Goal: Download file/media

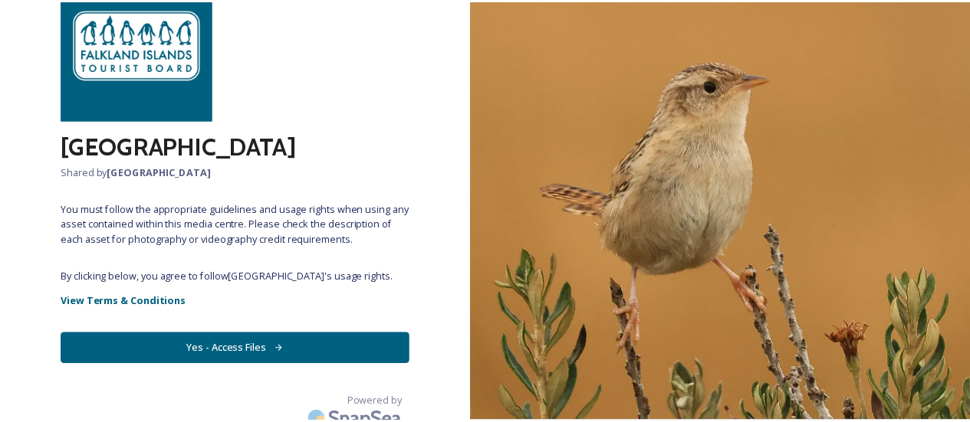
scroll to position [110, 0]
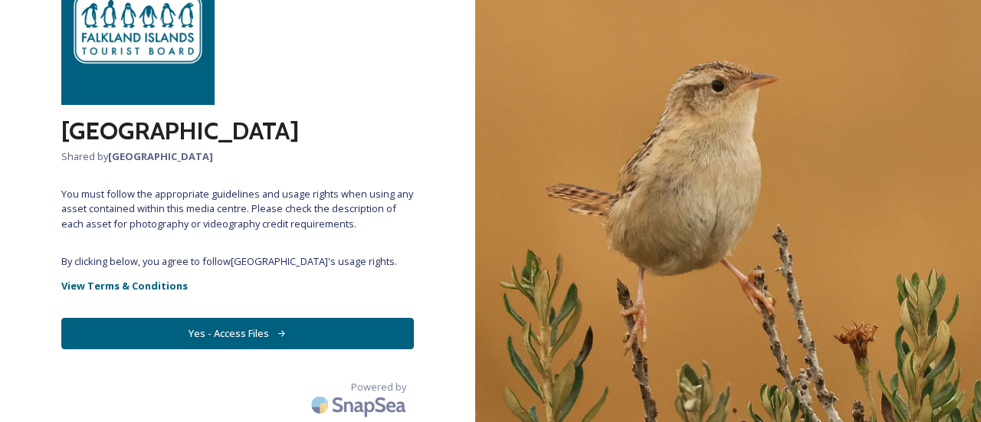
click at [250, 332] on button "Yes - Access Files" at bounding box center [237, 333] width 353 height 31
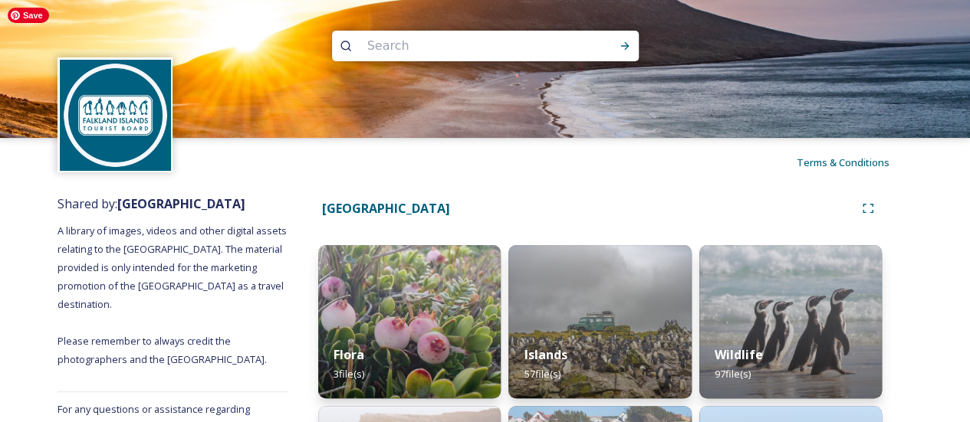
click at [460, 39] on input at bounding box center [465, 46] width 210 height 34
type input "[PERSON_NAME]"
click at [626, 40] on icon at bounding box center [625, 46] width 12 height 12
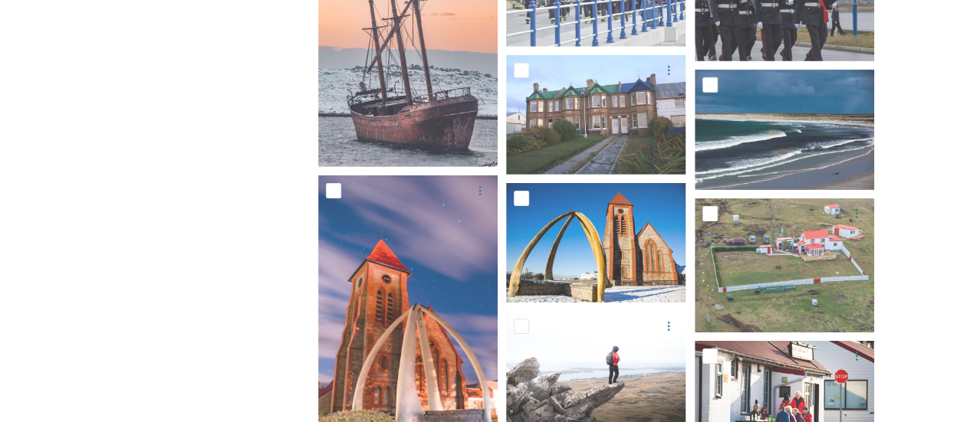
scroll to position [2429, 0]
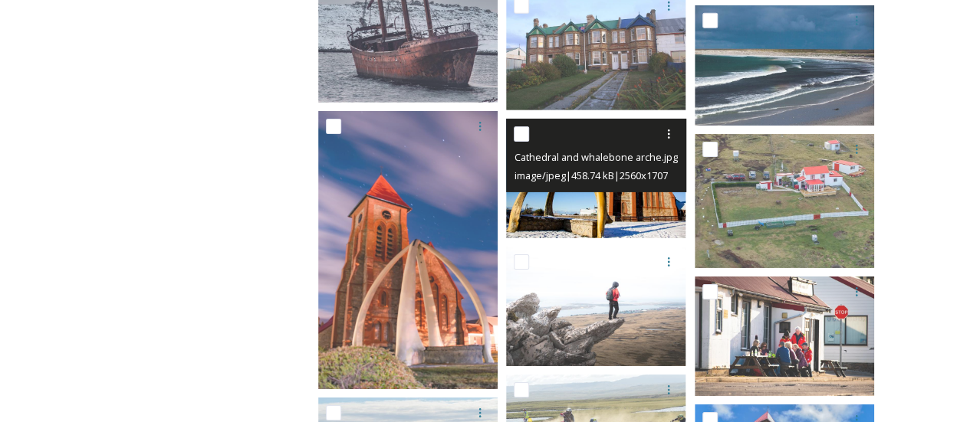
click at [517, 133] on input "checkbox" at bounding box center [521, 133] width 15 height 15
checkbox input "true"
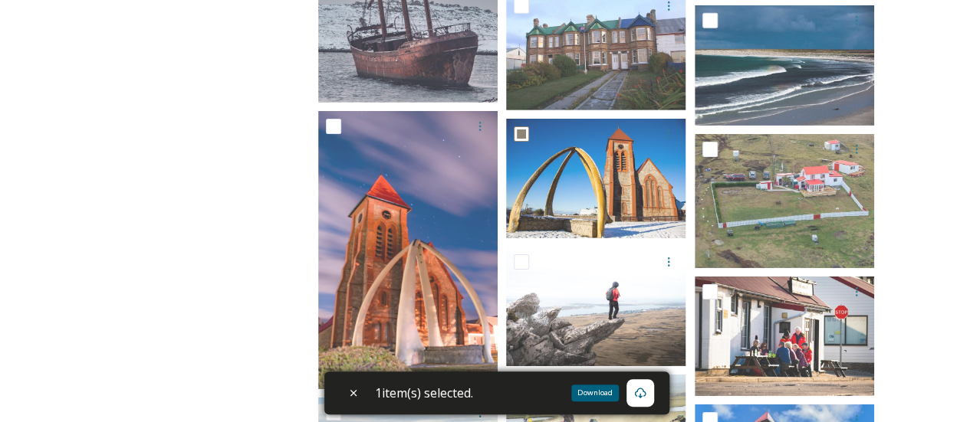
click at [642, 389] on icon at bounding box center [639, 393] width 11 height 11
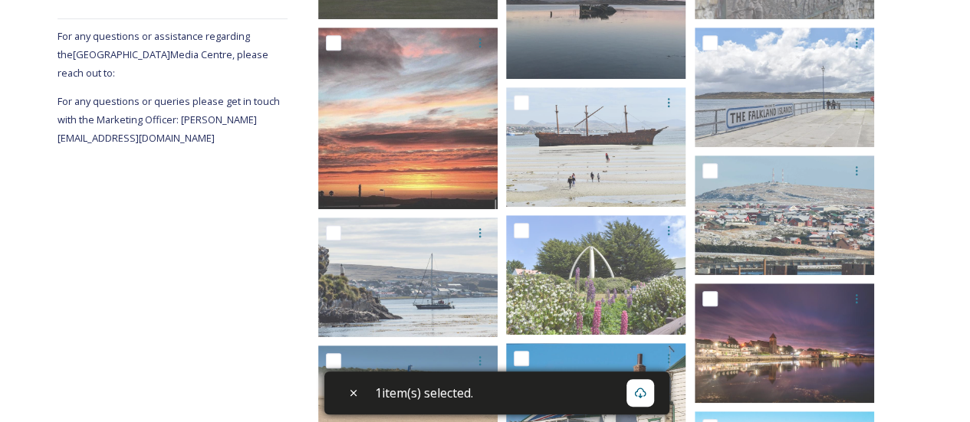
scroll to position [460, 0]
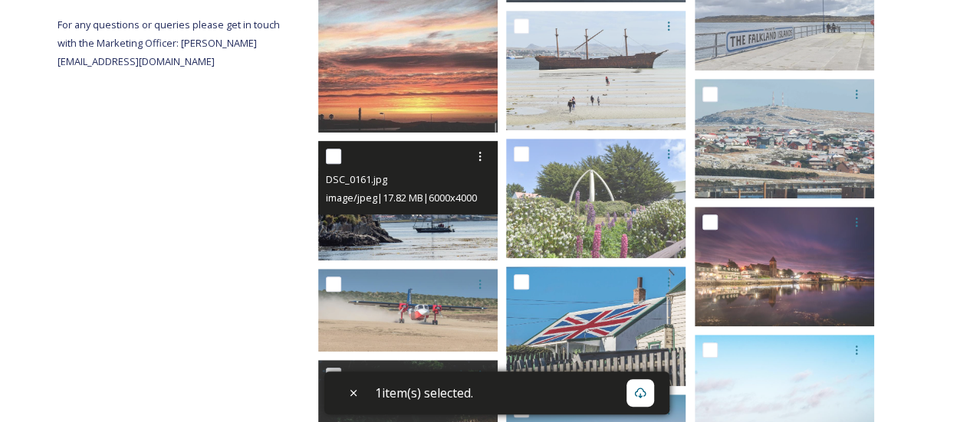
click at [336, 156] on input "checkbox" at bounding box center [333, 156] width 15 height 15
click at [333, 159] on input "checkbox" at bounding box center [333, 156] width 15 height 15
click at [330, 156] on input "checkbox" at bounding box center [333, 156] width 15 height 15
checkbox input "true"
click at [482, 159] on icon at bounding box center [480, 156] width 12 height 12
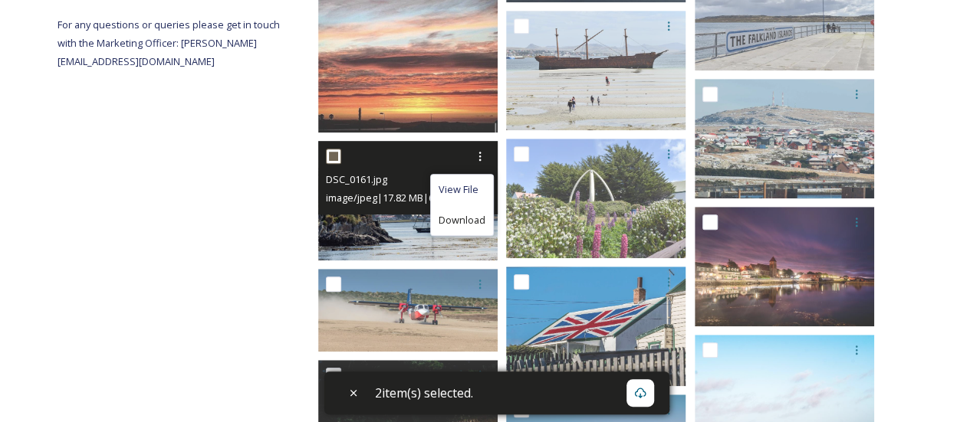
click at [460, 218] on span "Download" at bounding box center [462, 220] width 47 height 15
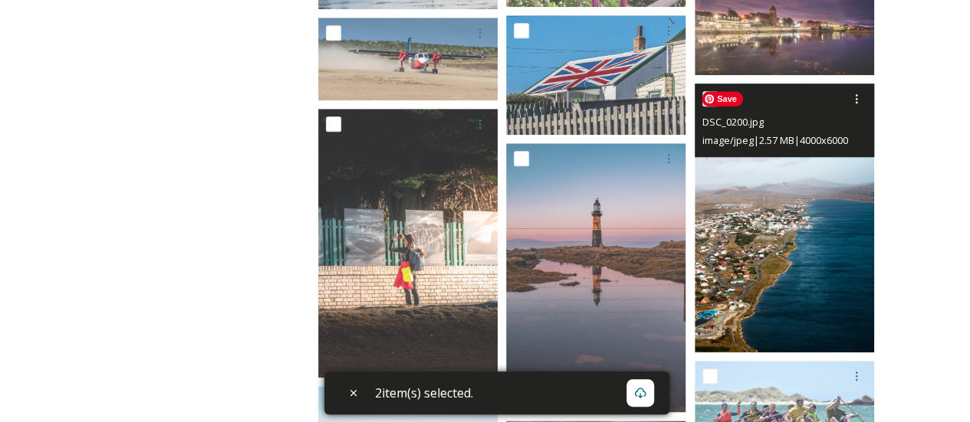
scroll to position [690, 0]
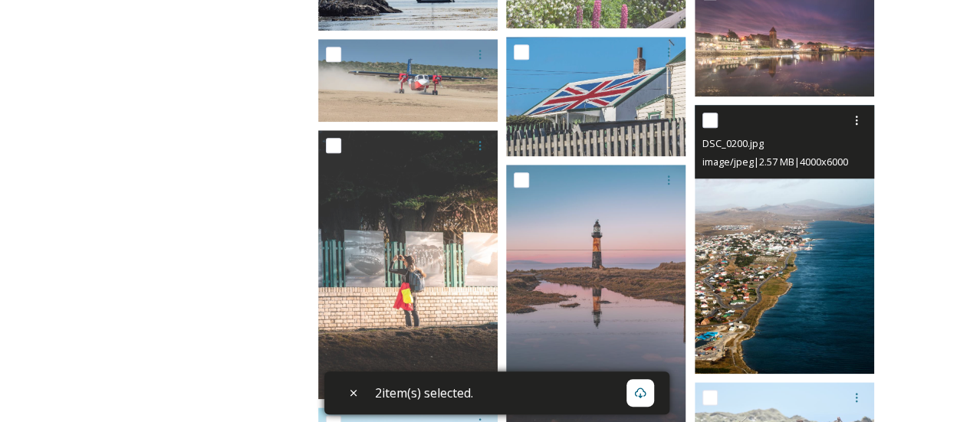
click at [712, 120] on input "checkbox" at bounding box center [709, 120] width 15 height 15
checkbox input "true"
click at [856, 121] on icon at bounding box center [857, 120] width 2 height 9
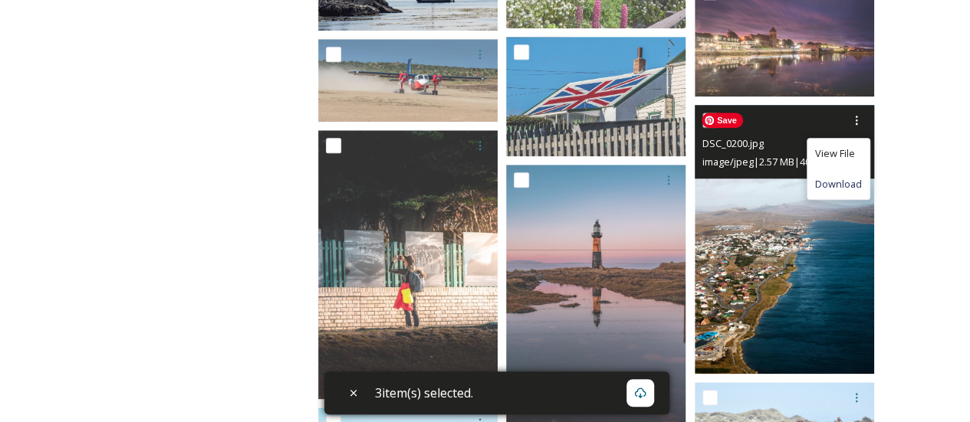
click at [839, 165] on div "View File" at bounding box center [838, 154] width 62 height 30
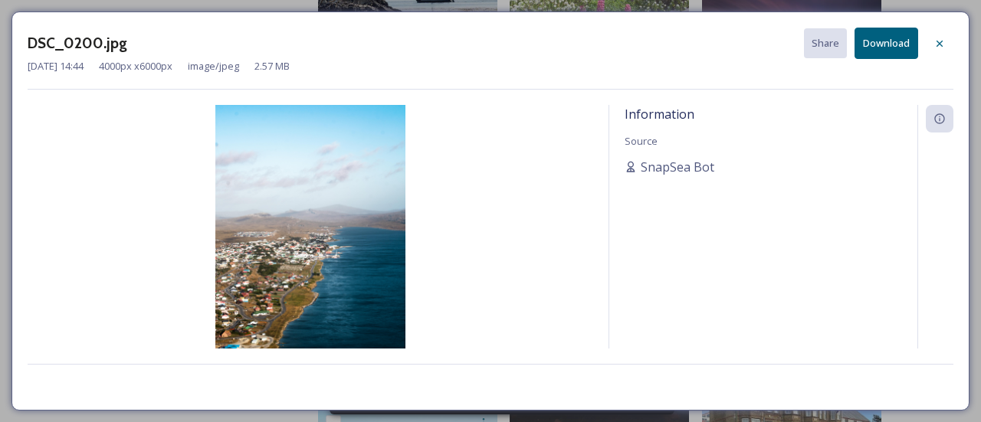
click at [873, 43] on button "Download" at bounding box center [887, 43] width 64 height 31
click at [933, 44] on div at bounding box center [940, 44] width 28 height 28
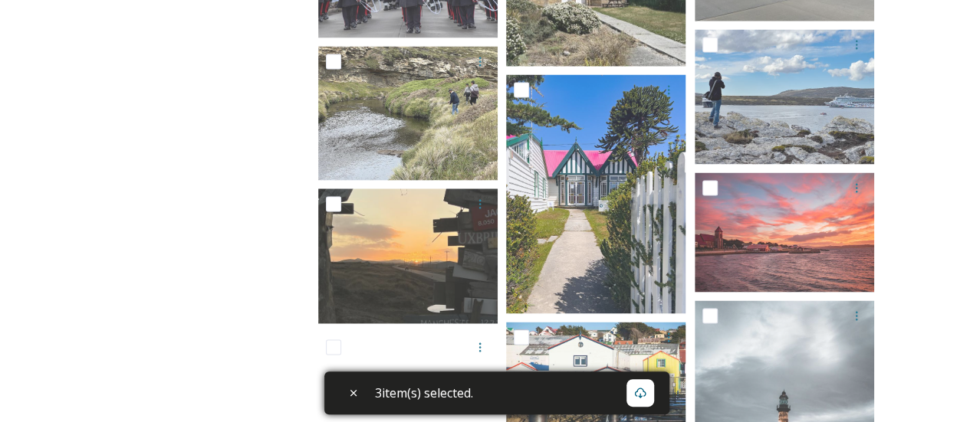
scroll to position [1687, 0]
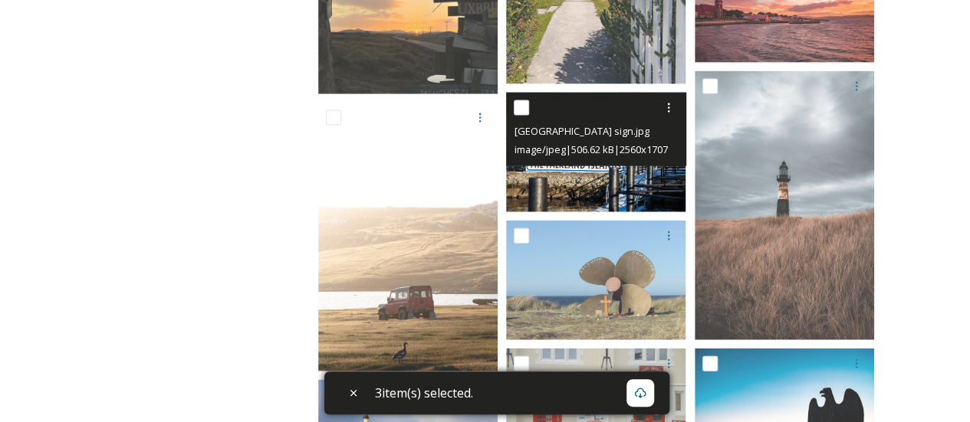
click at [526, 110] on input "checkbox" at bounding box center [521, 107] width 15 height 15
checkbox input "true"
click at [680, 103] on div at bounding box center [669, 108] width 28 height 28
click at [663, 171] on span "Download" at bounding box center [650, 171] width 47 height 15
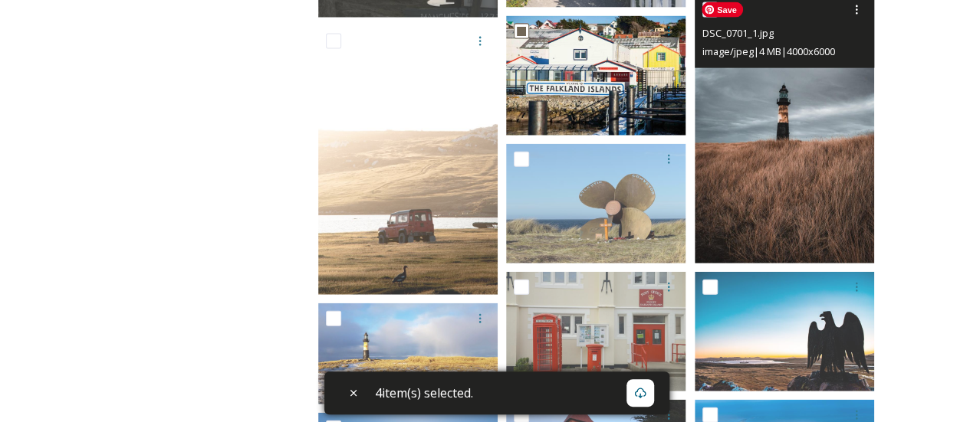
scroll to position [1763, 0]
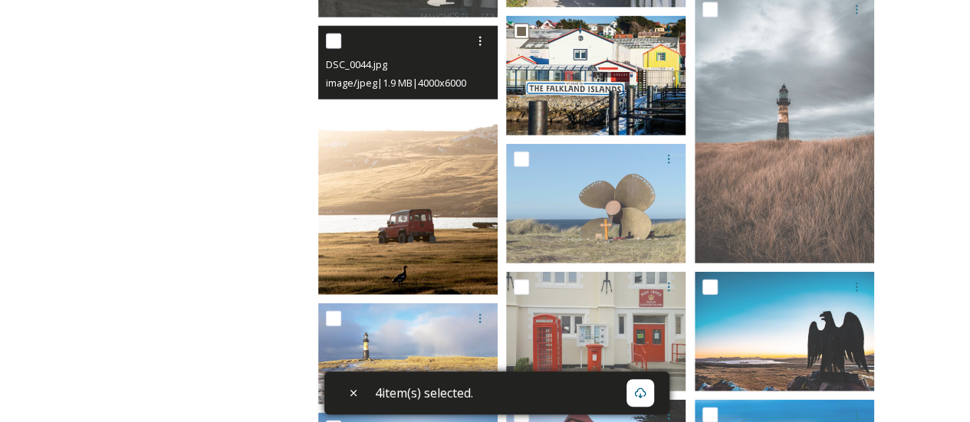
drag, startPoint x: 333, startPoint y: 43, endPoint x: 342, endPoint y: 43, distance: 8.4
click at [333, 43] on input "checkbox" at bounding box center [333, 41] width 15 height 15
checkbox input "true"
click at [479, 46] on icon at bounding box center [480, 41] width 12 height 12
click at [475, 103] on span "Download" at bounding box center [462, 104] width 47 height 15
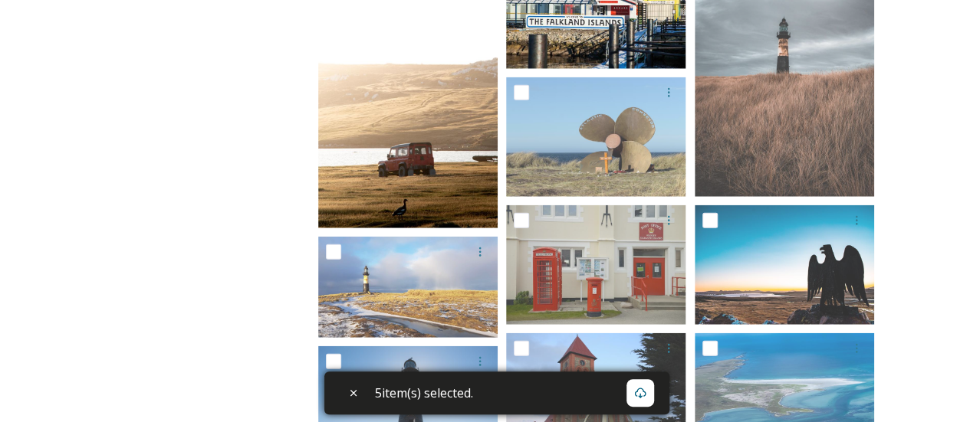
scroll to position [1828, 0]
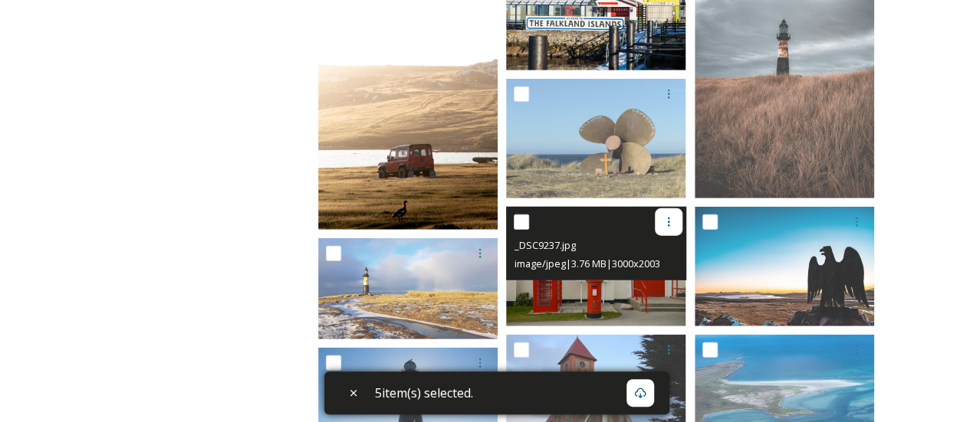
click at [661, 222] on div at bounding box center [669, 223] width 28 height 28
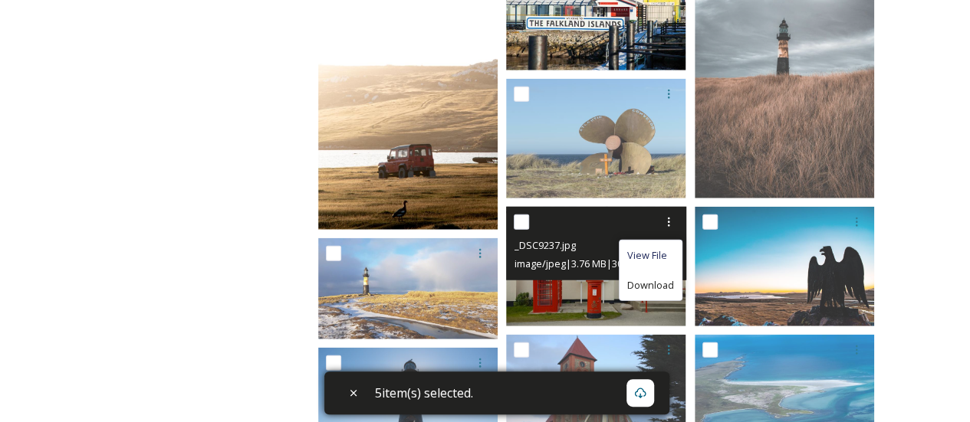
click at [647, 281] on span "Download" at bounding box center [650, 285] width 47 height 15
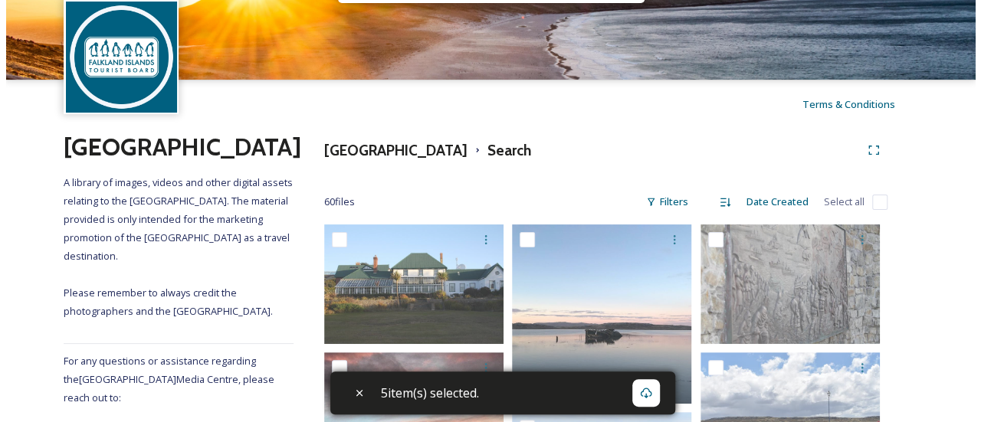
scroll to position [0, 0]
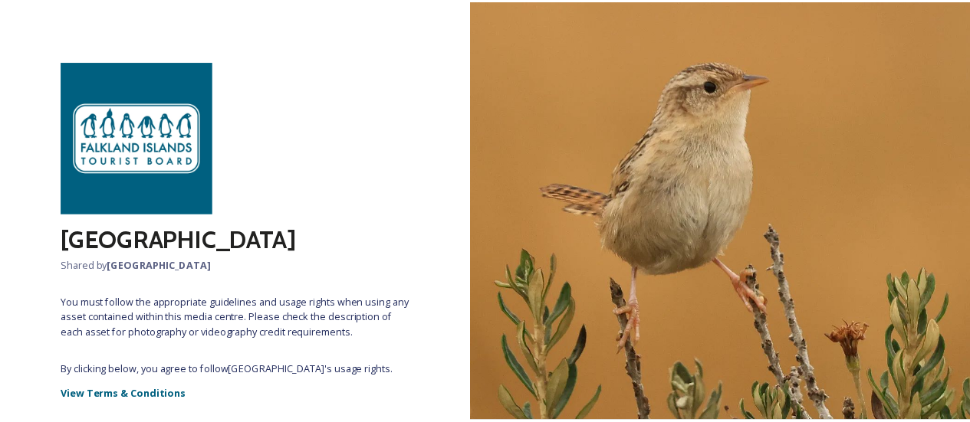
scroll to position [110, 0]
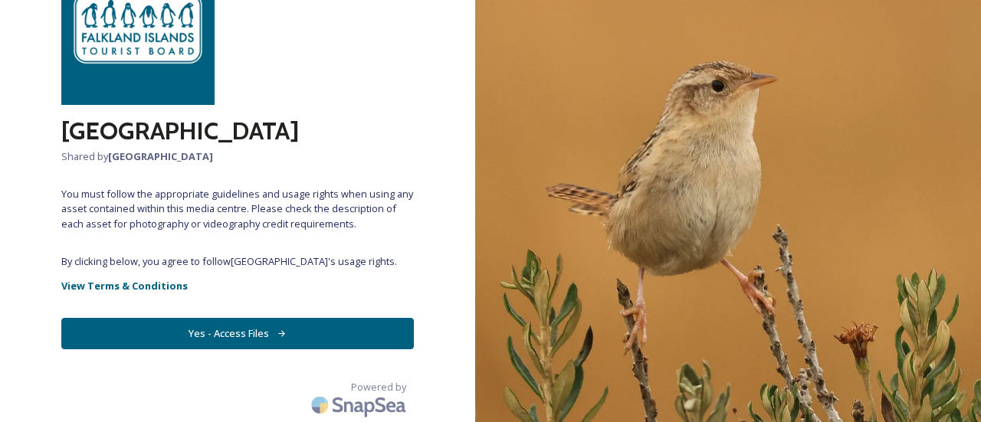
drag, startPoint x: 281, startPoint y: 333, endPoint x: 270, endPoint y: 334, distance: 11.5
click at [281, 333] on button "Yes - Access Files" at bounding box center [237, 333] width 353 height 31
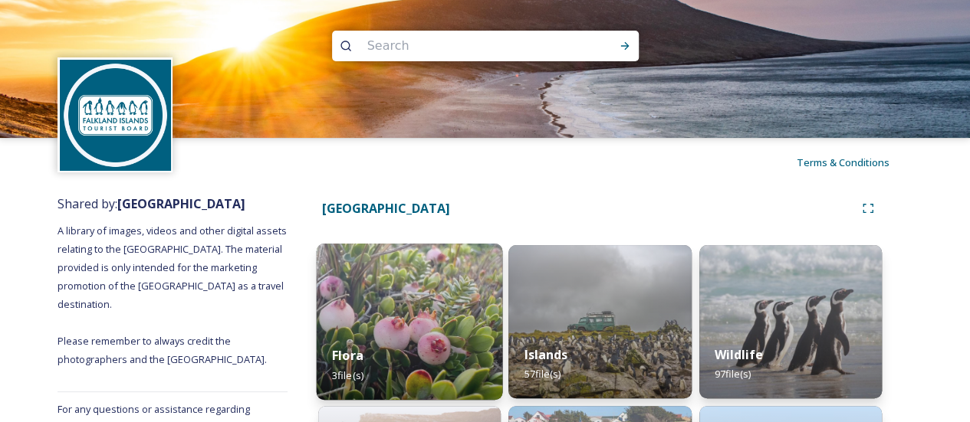
scroll to position [153, 0]
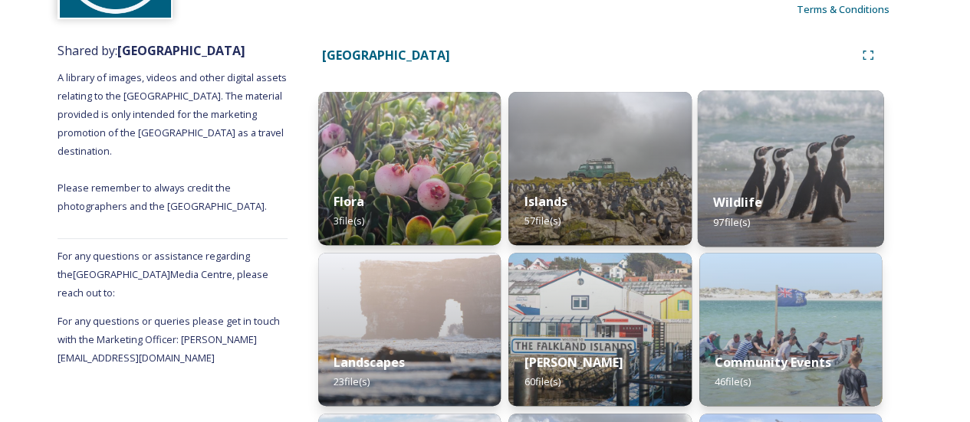
click at [741, 194] on strong "Wildlife" at bounding box center [737, 202] width 49 height 17
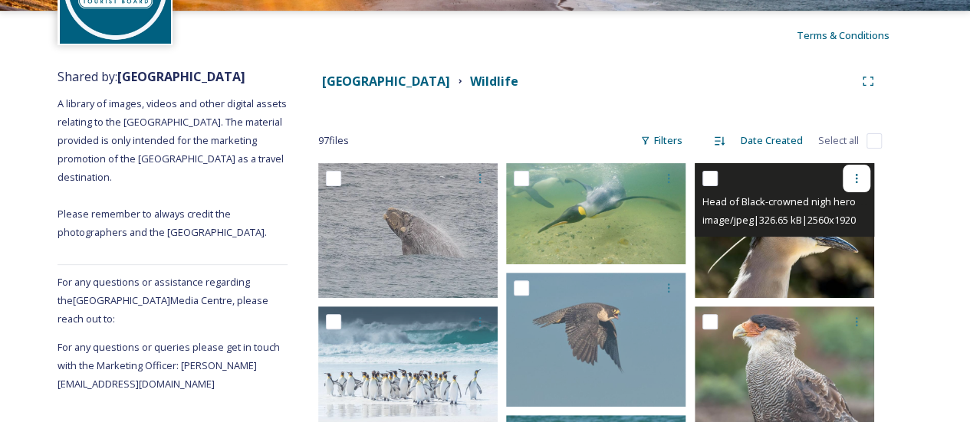
scroll to position [230, 0]
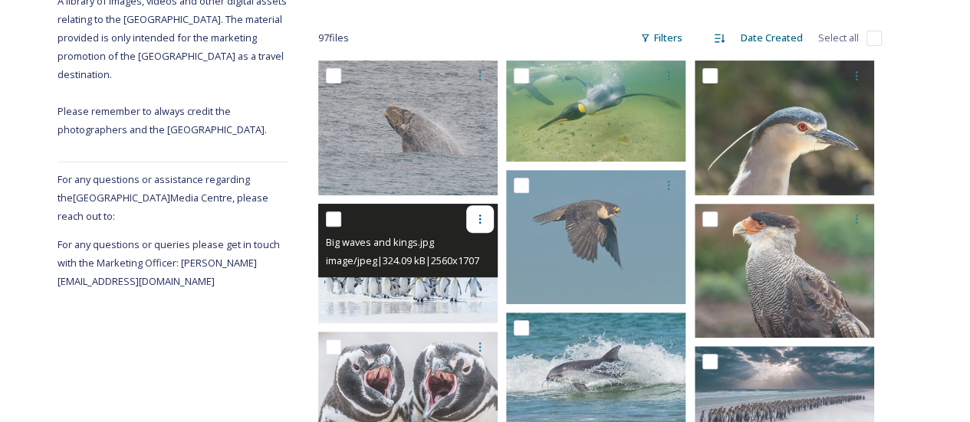
click at [478, 218] on icon at bounding box center [480, 219] width 12 height 12
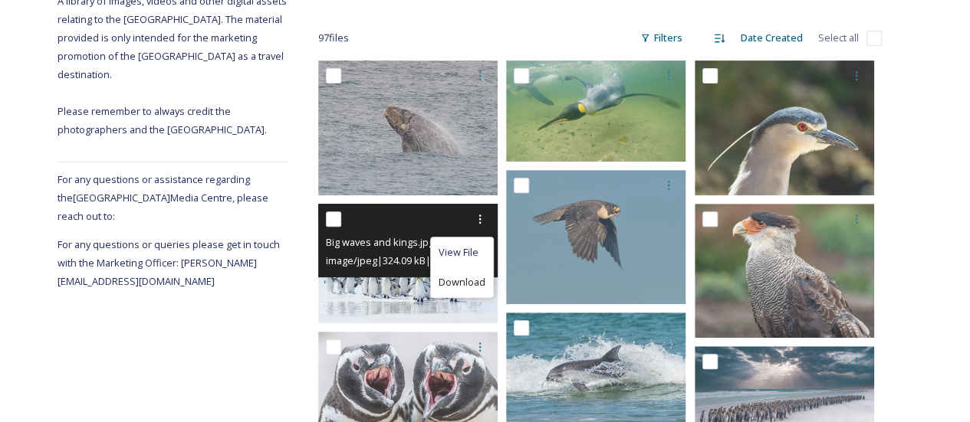
click at [461, 284] on span "Download" at bounding box center [462, 282] width 47 height 15
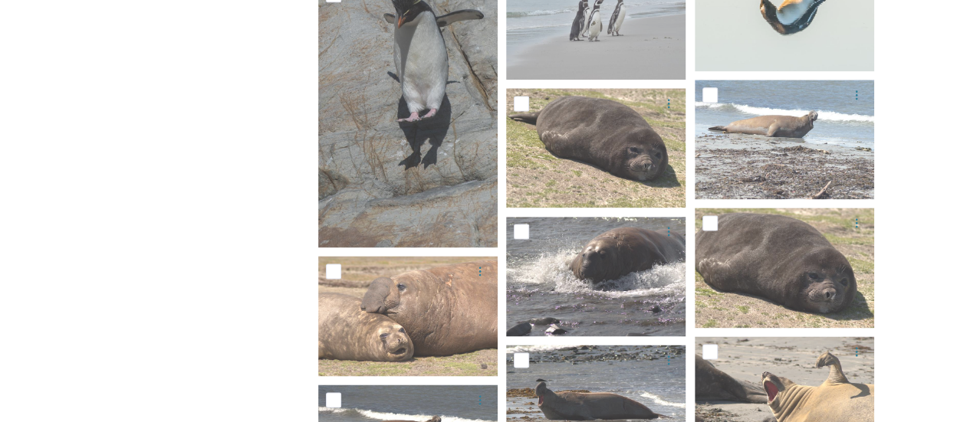
scroll to position [1303, 0]
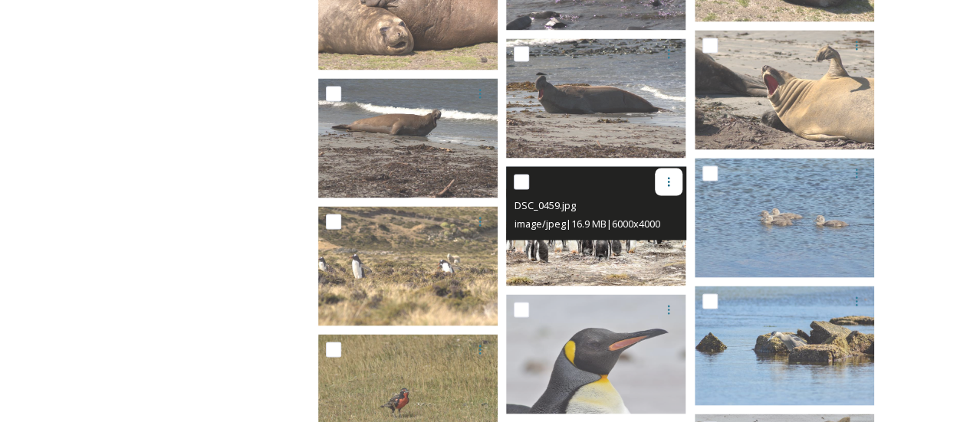
click at [669, 180] on icon at bounding box center [668, 182] width 12 height 12
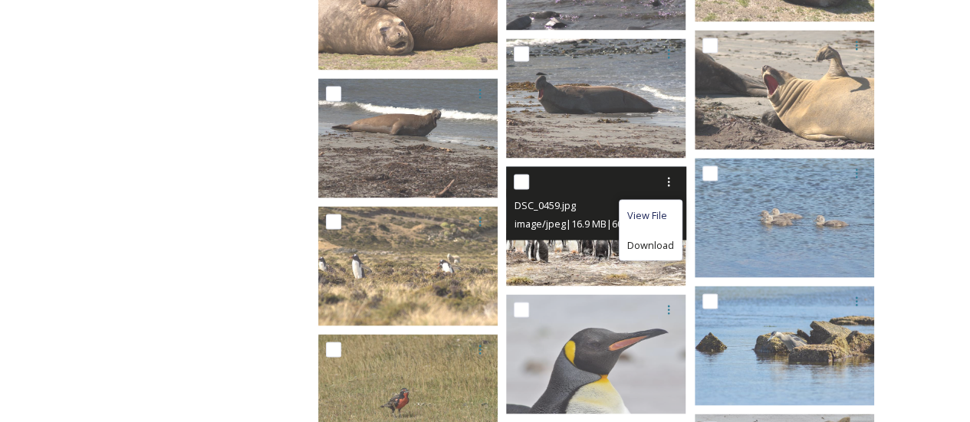
click at [654, 241] on span "Download" at bounding box center [650, 245] width 47 height 15
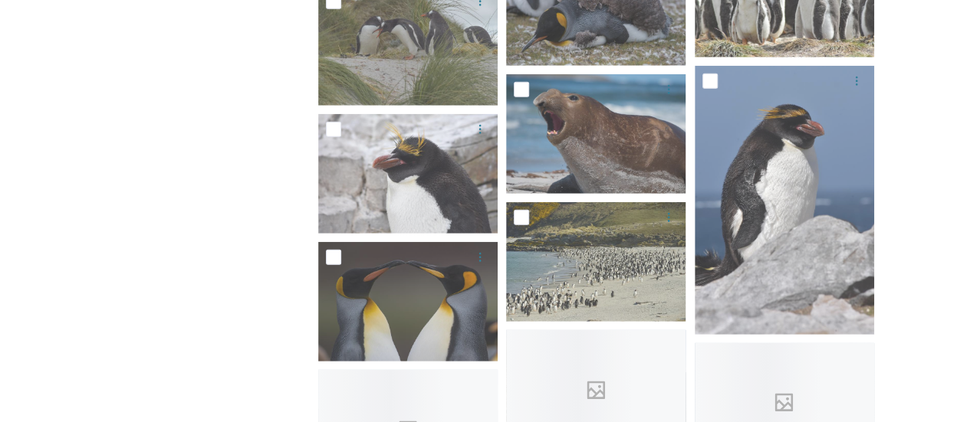
scroll to position [1917, 0]
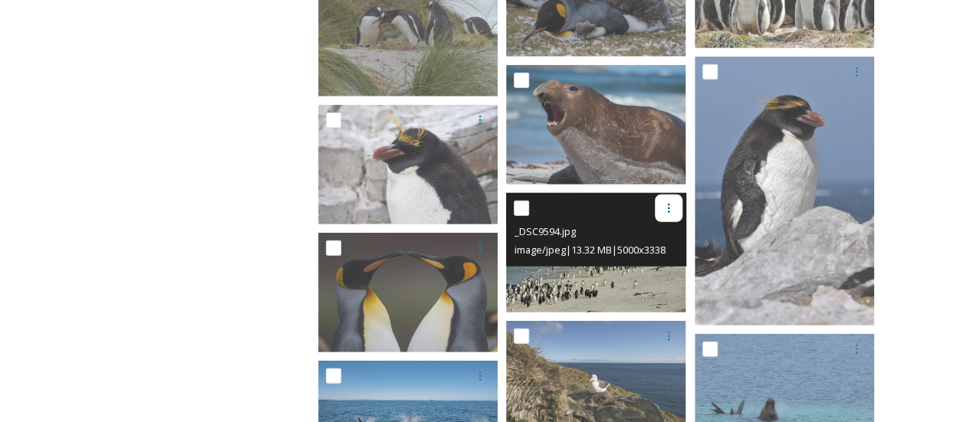
click at [659, 215] on div at bounding box center [669, 209] width 28 height 28
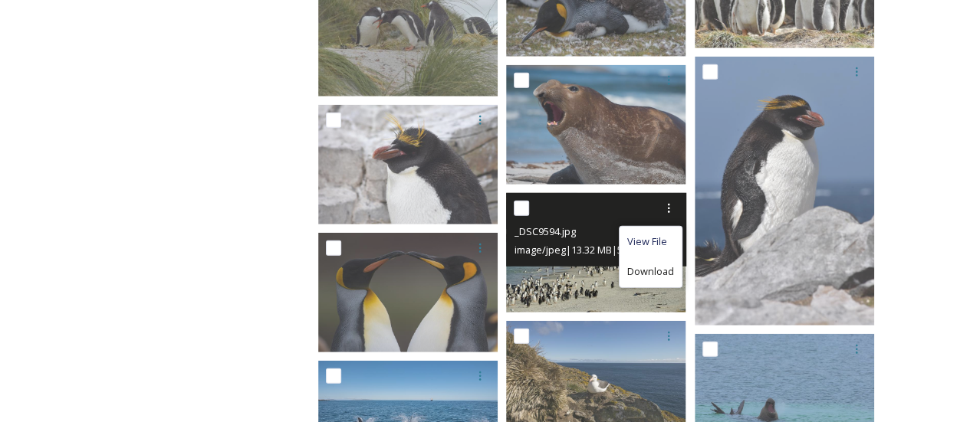
click at [655, 274] on span "Download" at bounding box center [650, 271] width 47 height 15
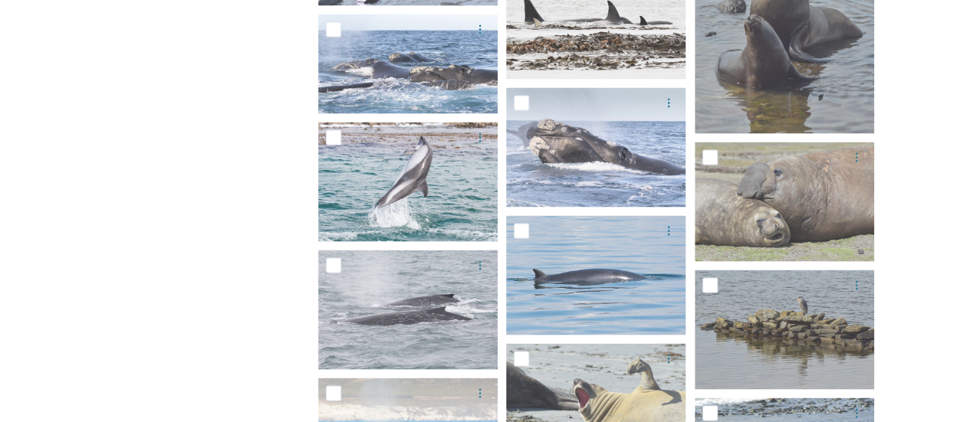
scroll to position [4083, 0]
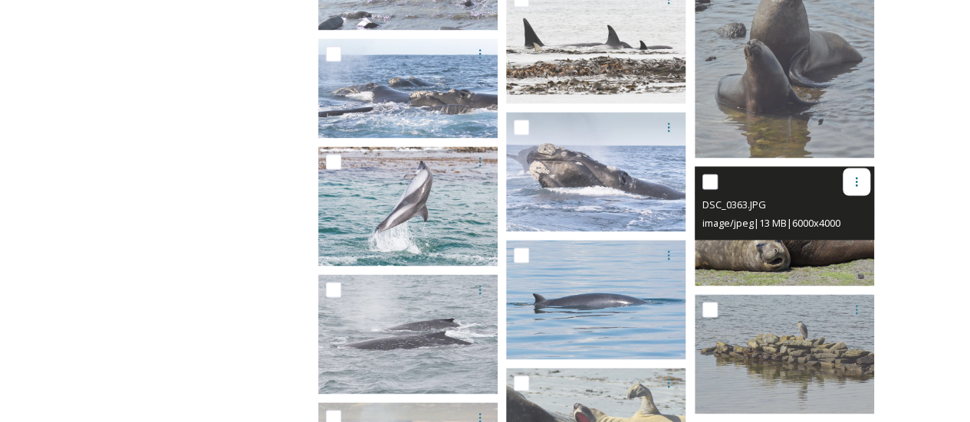
click at [846, 183] on div at bounding box center [857, 182] width 28 height 28
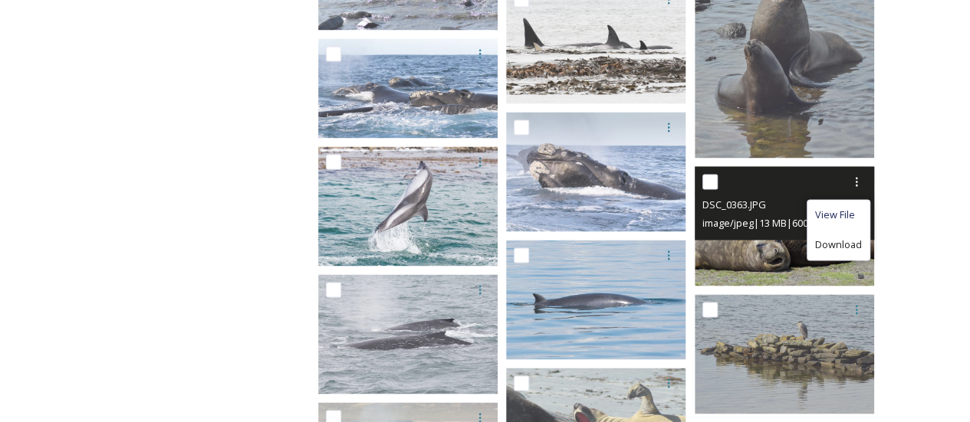
click at [841, 246] on span "Download" at bounding box center [838, 245] width 47 height 15
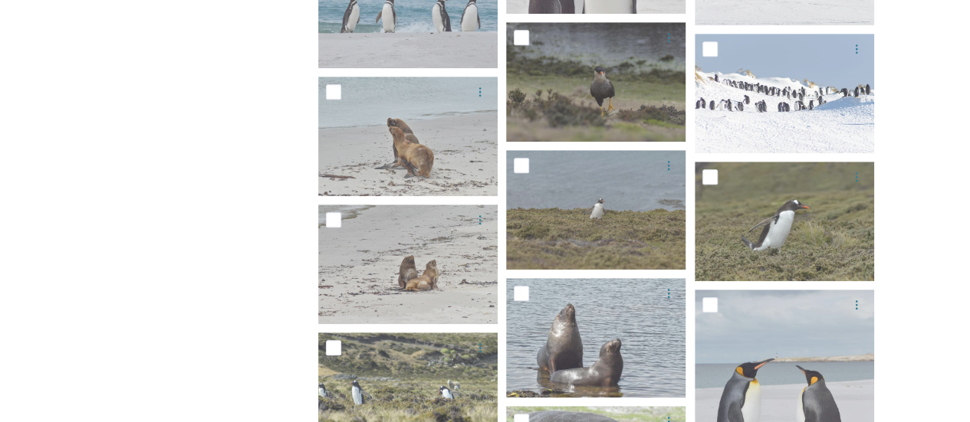
scroll to position [3317, 0]
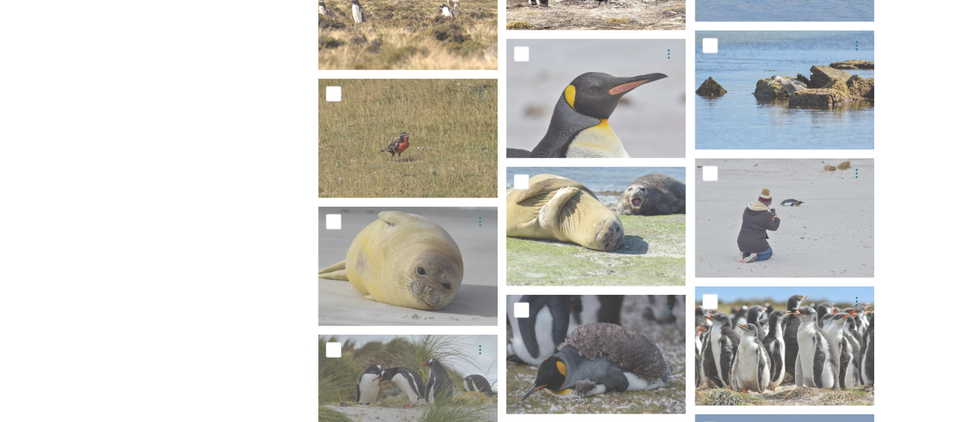
scroll to position [1553, 0]
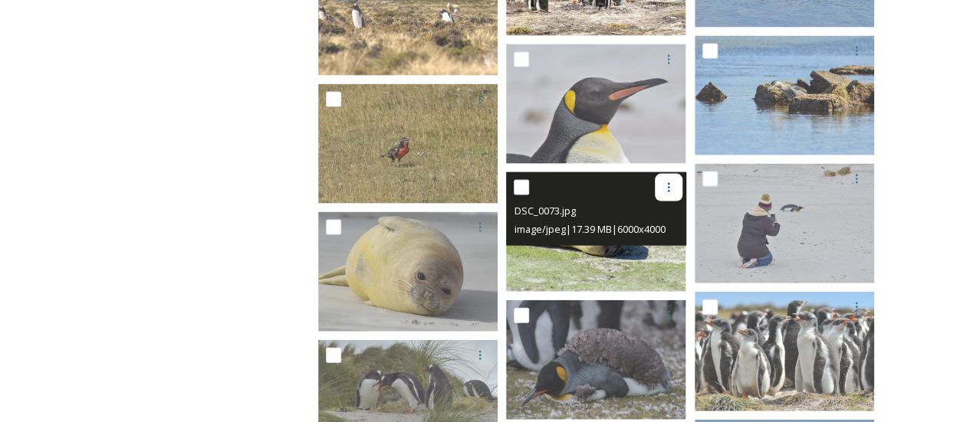
click at [662, 186] on div at bounding box center [669, 188] width 28 height 28
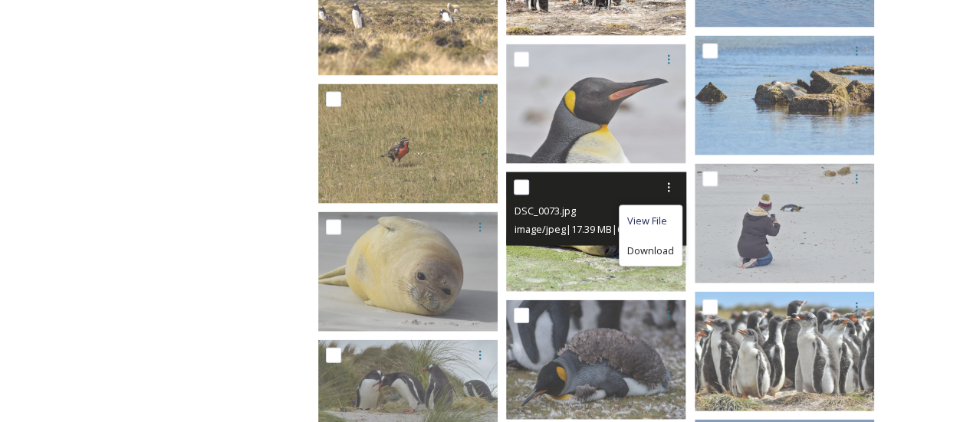
click at [649, 251] on span "Download" at bounding box center [650, 251] width 47 height 15
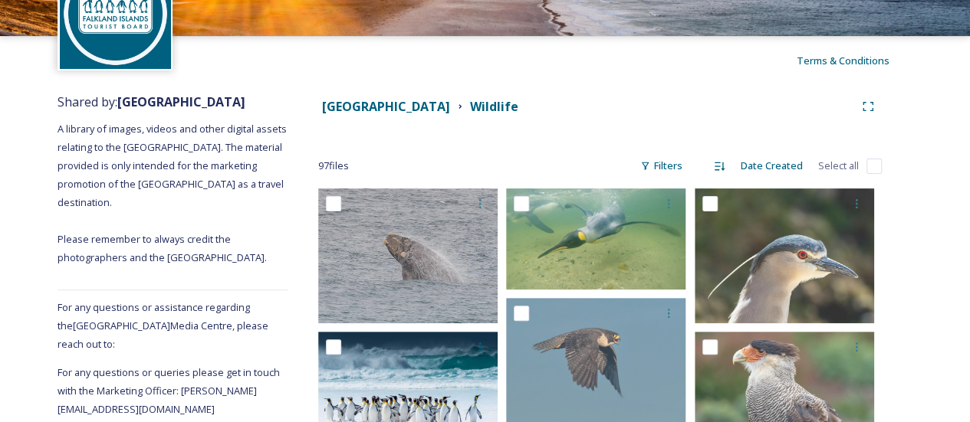
scroll to position [97, 0]
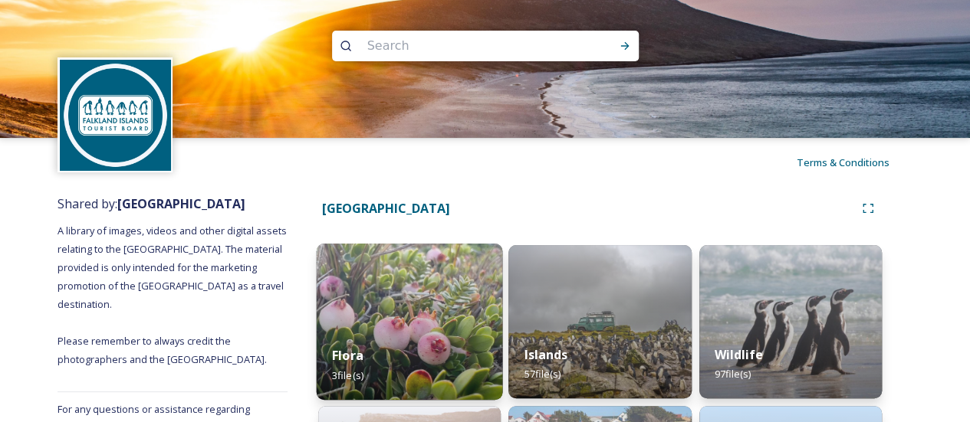
scroll to position [230, 0]
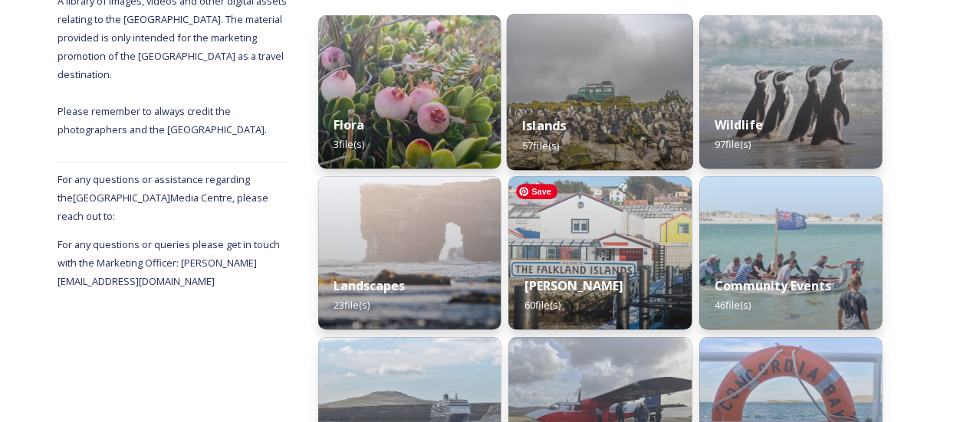
click at [544, 130] on strong "Islands" at bounding box center [544, 125] width 44 height 17
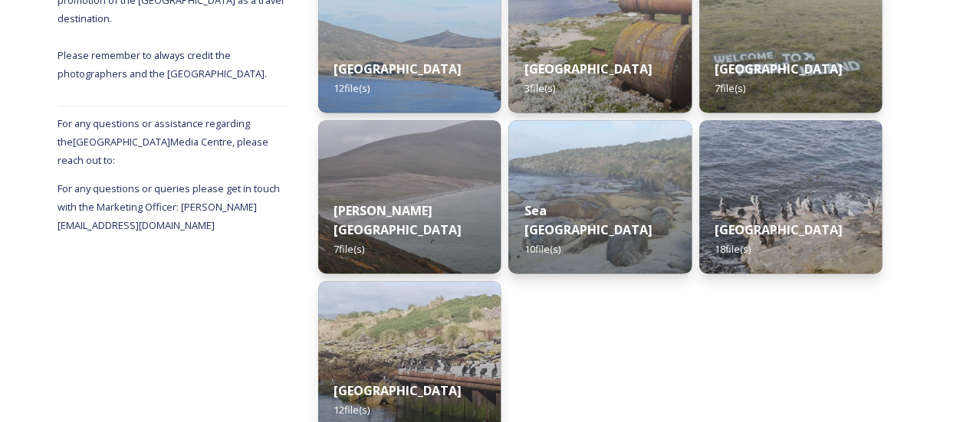
scroll to position [307, 0]
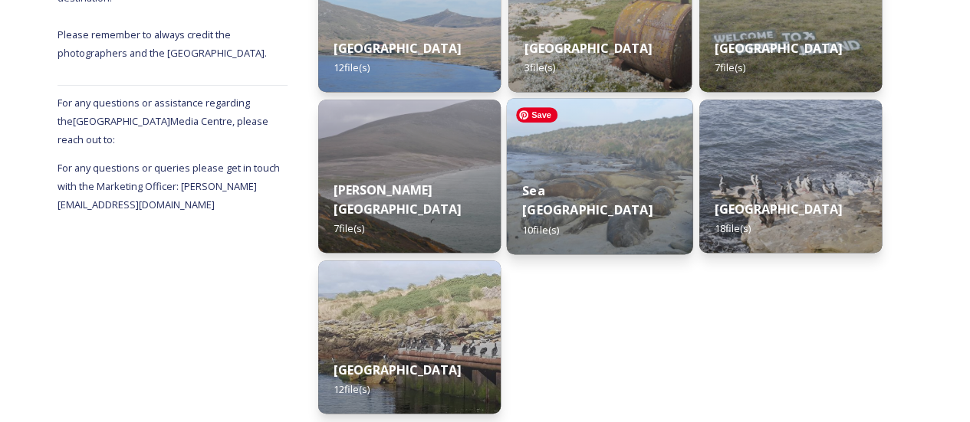
click at [631, 129] on img at bounding box center [600, 176] width 186 height 156
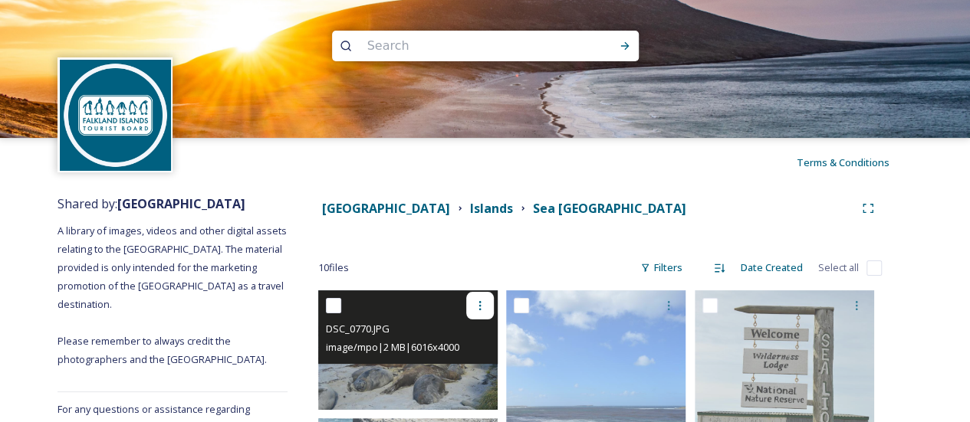
click at [480, 303] on icon at bounding box center [480, 305] width 2 height 9
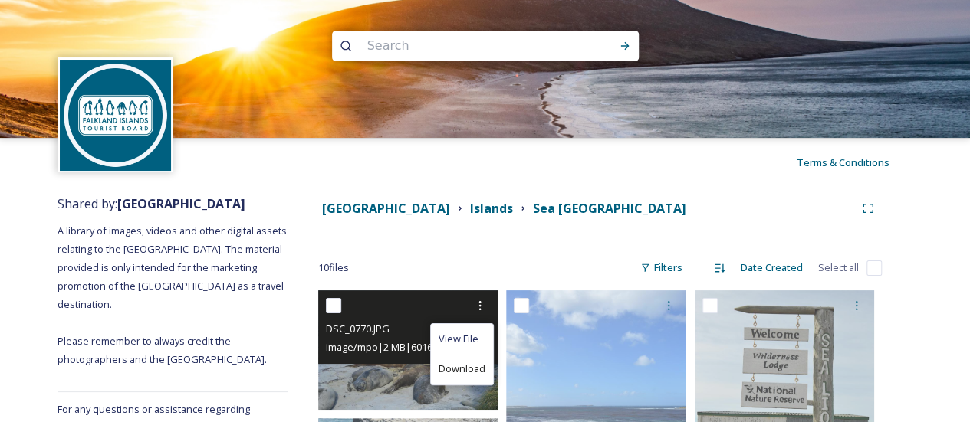
click at [461, 372] on span "Download" at bounding box center [462, 369] width 47 height 15
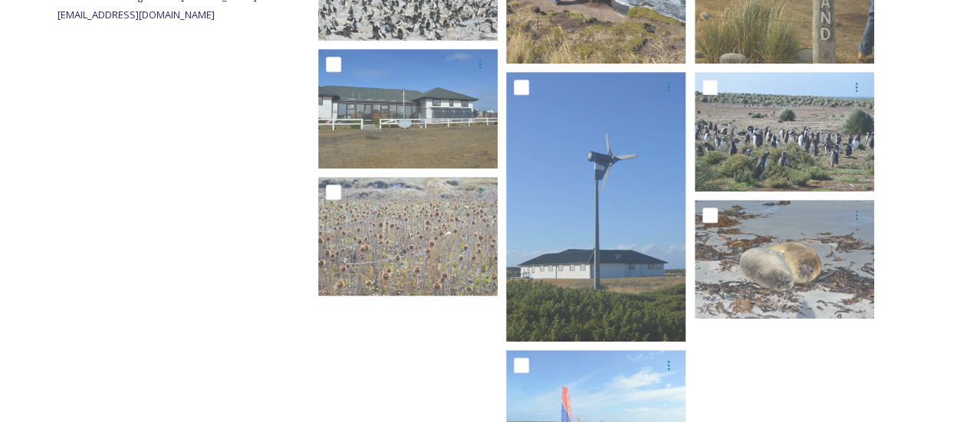
scroll to position [577, 0]
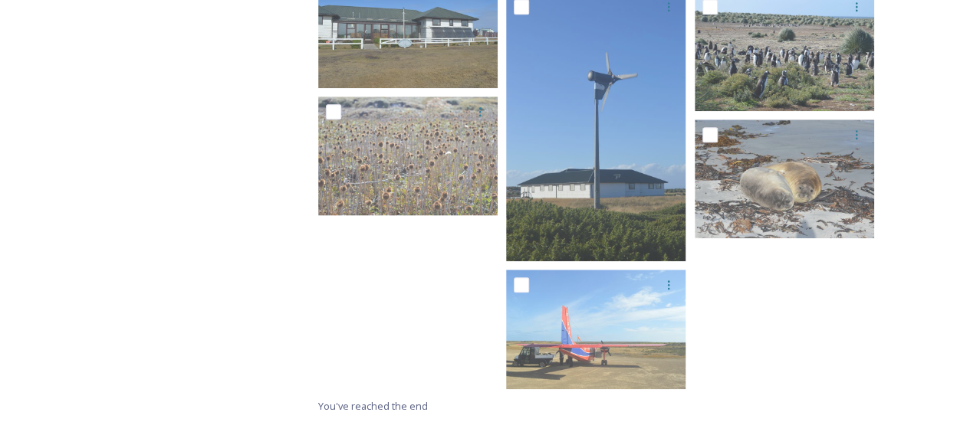
click at [832, 370] on div at bounding box center [788, 54] width 187 height 683
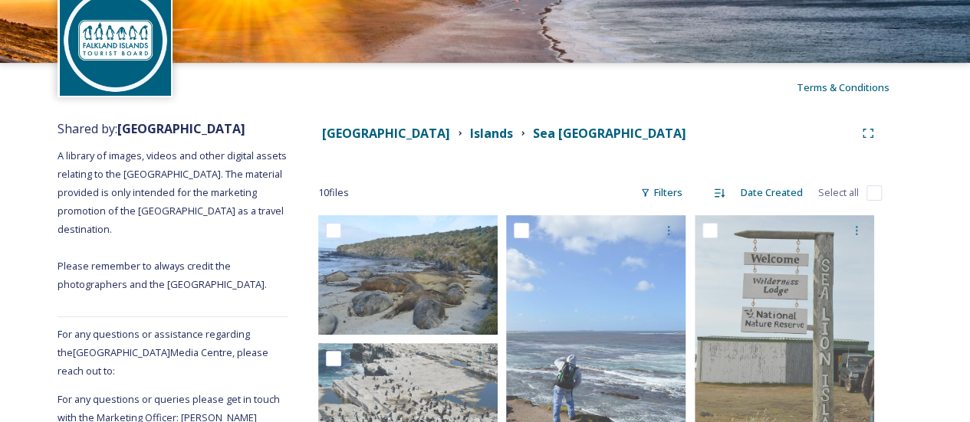
scroll to position [0, 0]
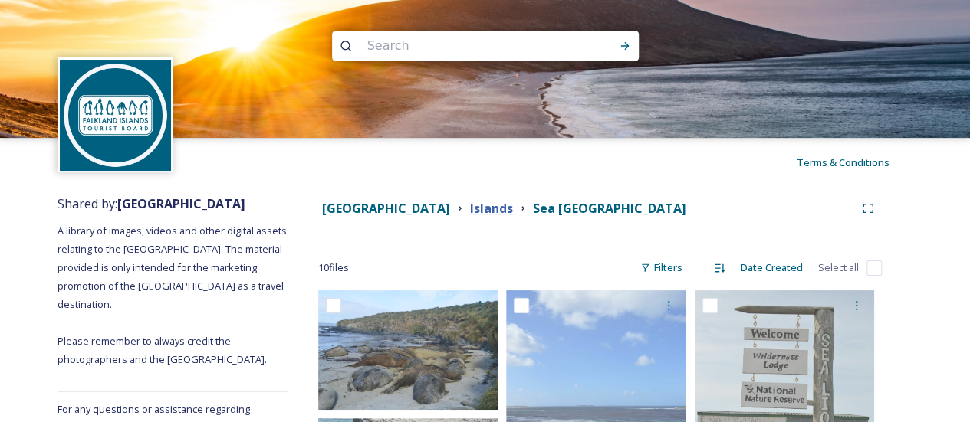
click at [513, 211] on strong "Islands" at bounding box center [491, 208] width 43 height 17
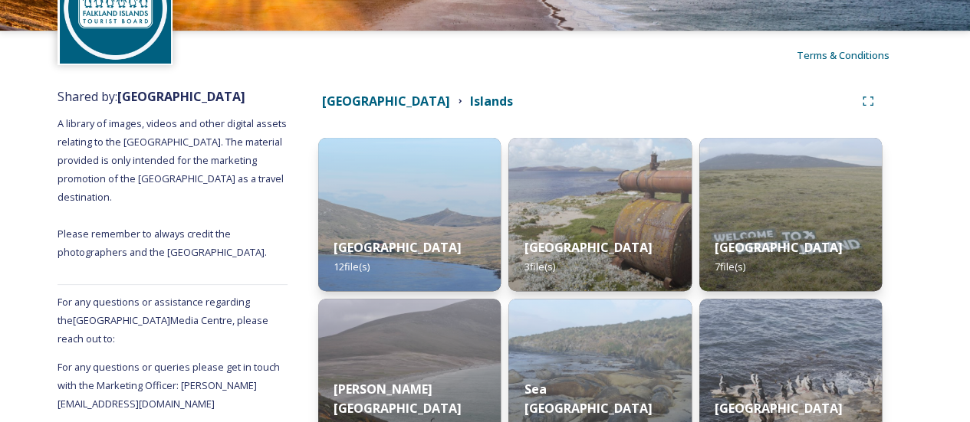
scroll to position [153, 0]
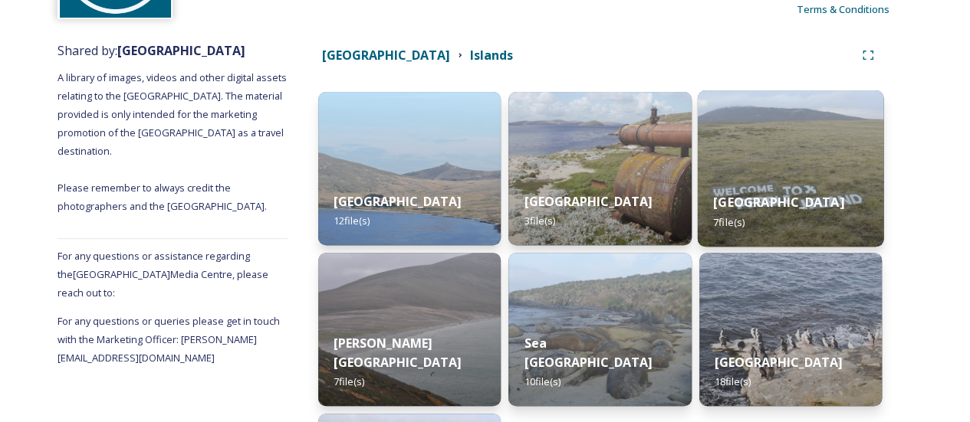
click at [787, 183] on div "Pebble Island 7 file(s)" at bounding box center [790, 212] width 186 height 70
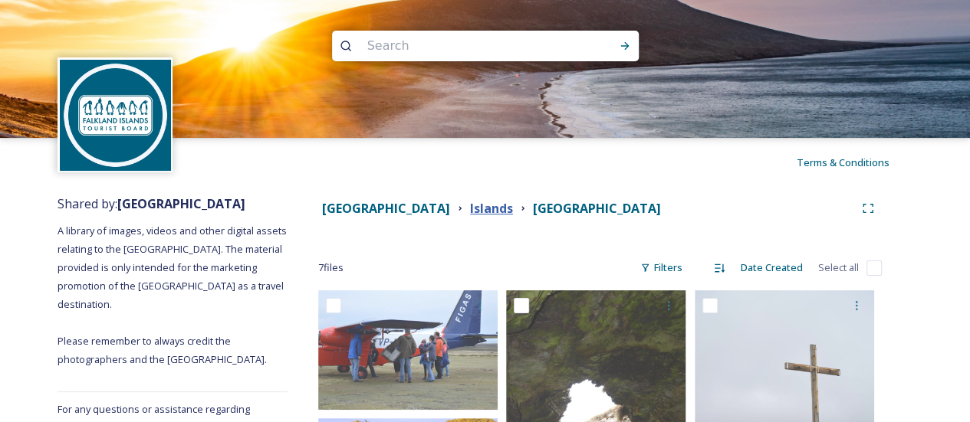
click at [513, 212] on strong "Islands" at bounding box center [491, 208] width 43 height 17
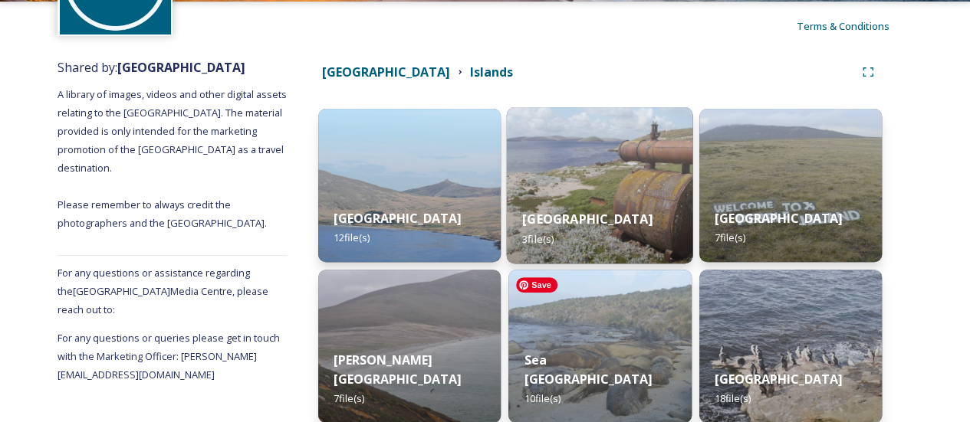
scroll to position [230, 0]
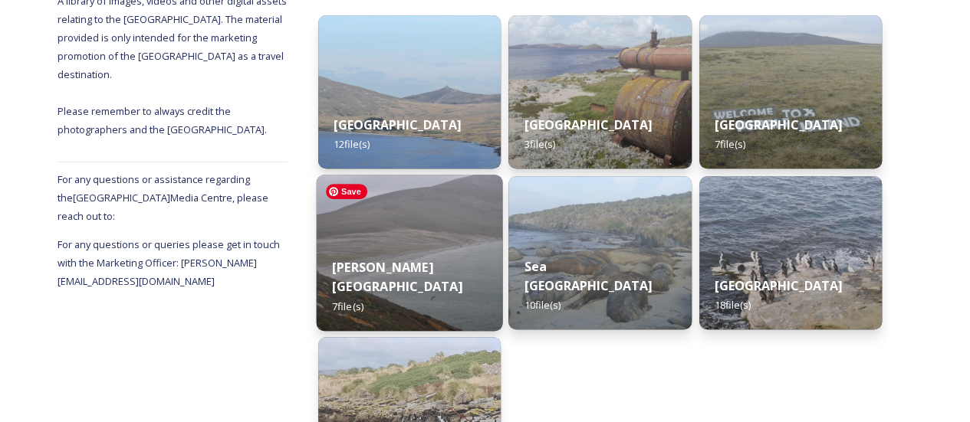
click at [422, 226] on img at bounding box center [410, 253] width 186 height 156
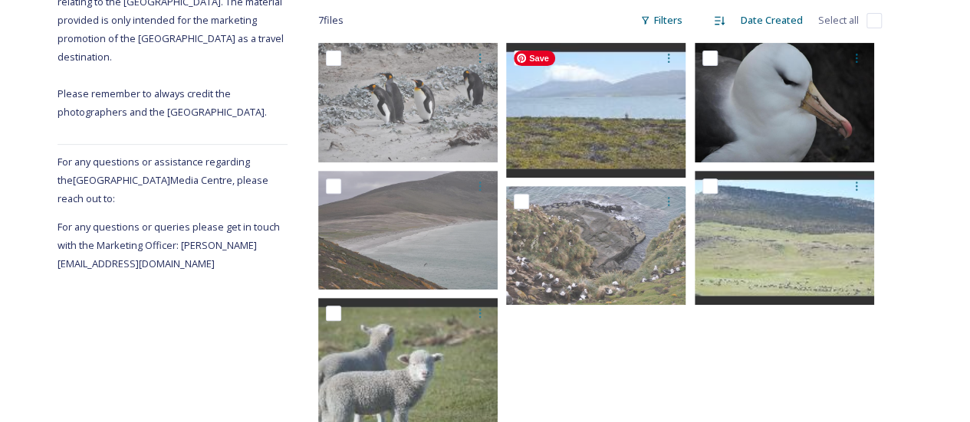
scroll to position [291, 0]
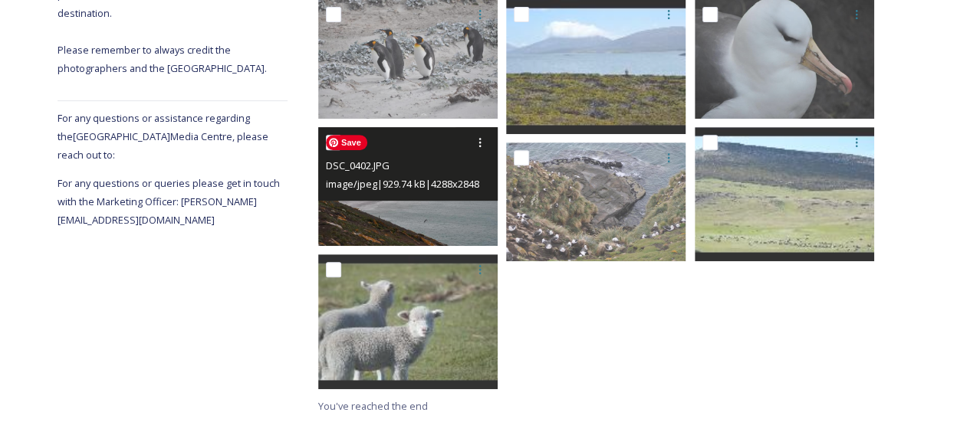
click at [406, 176] on div "image/jpeg | 929.74 kB | 4288 x 2848" at bounding box center [410, 184] width 168 height 18
click at [451, 217] on img at bounding box center [407, 186] width 179 height 119
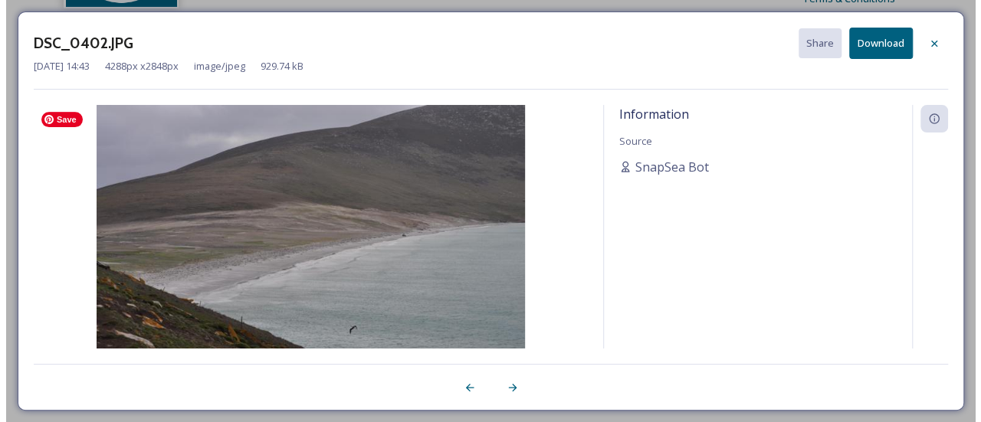
scroll to position [164, 0]
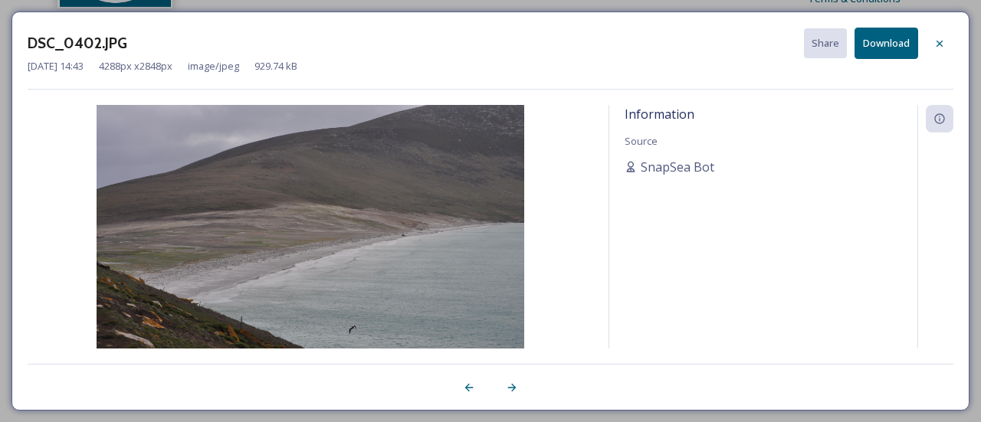
click at [939, 41] on icon at bounding box center [940, 43] width 6 height 6
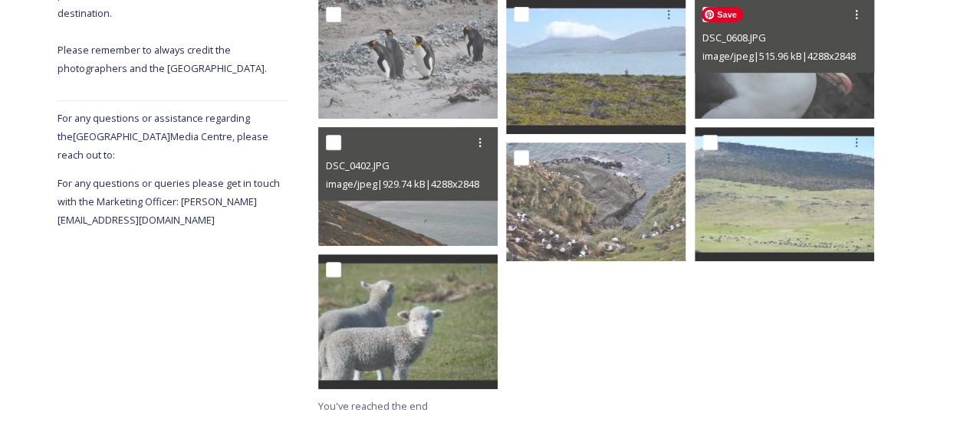
scroll to position [0, 0]
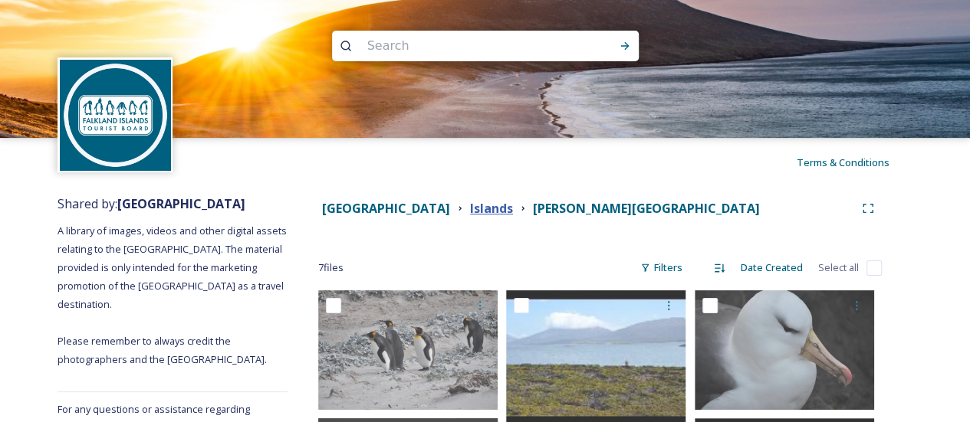
click at [513, 208] on strong "Islands" at bounding box center [491, 208] width 43 height 17
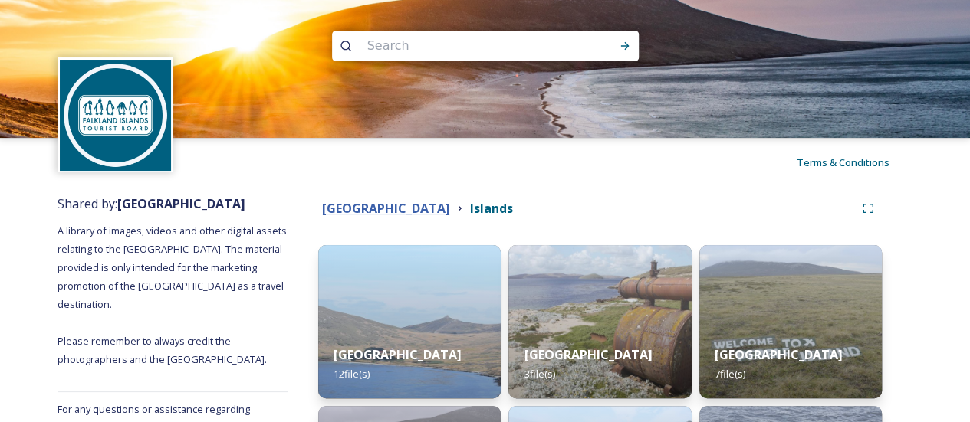
click at [444, 209] on strong "[GEOGRAPHIC_DATA]" at bounding box center [386, 208] width 128 height 17
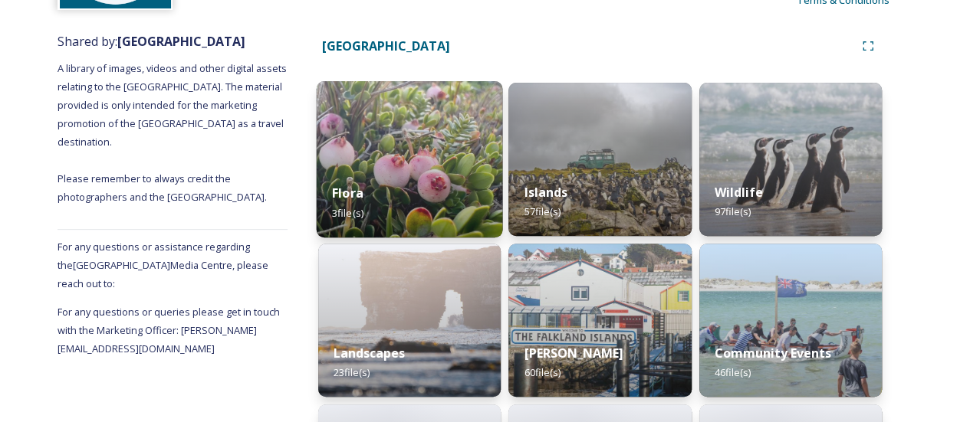
scroll to position [230, 0]
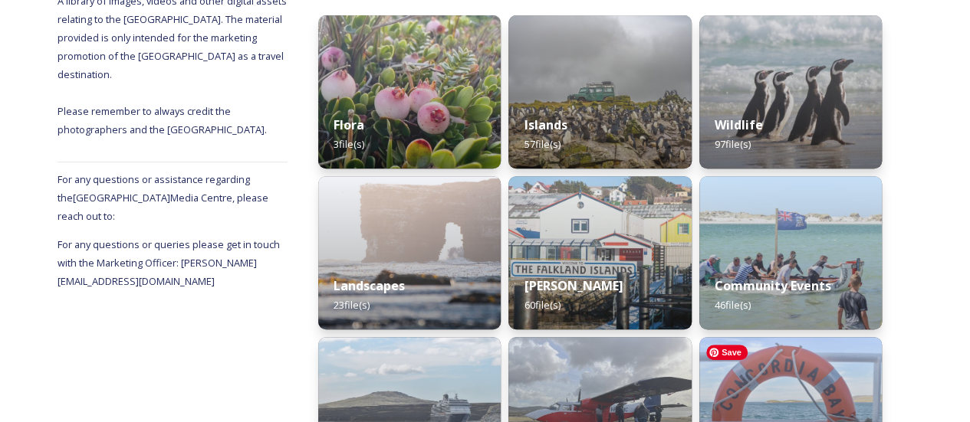
click at [293, 291] on div "Falkland Island Media Centre Flora 3 file(s) Landscapes 23 file(s) Cruise Ship …" at bounding box center [599, 231] width 625 height 549
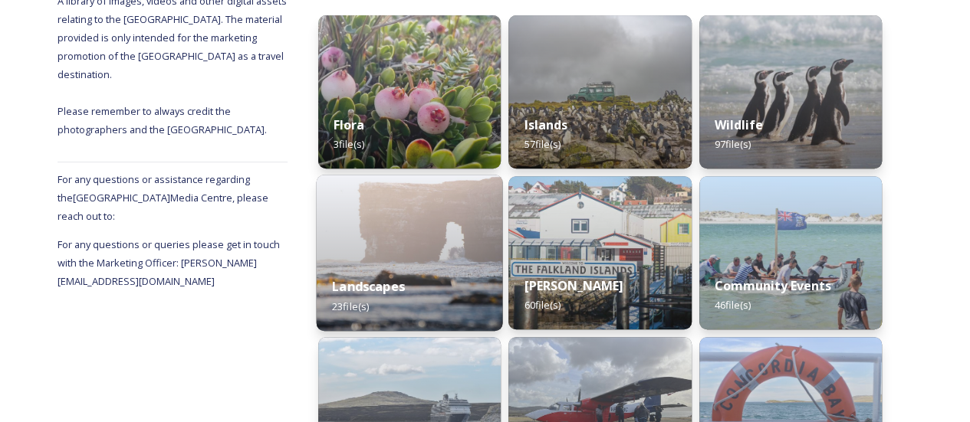
click at [367, 260] on img at bounding box center [410, 253] width 186 height 156
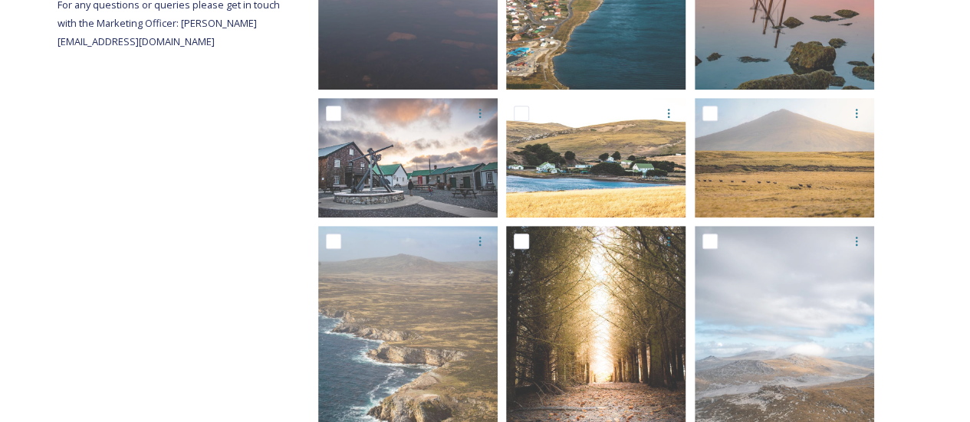
scroll to position [460, 0]
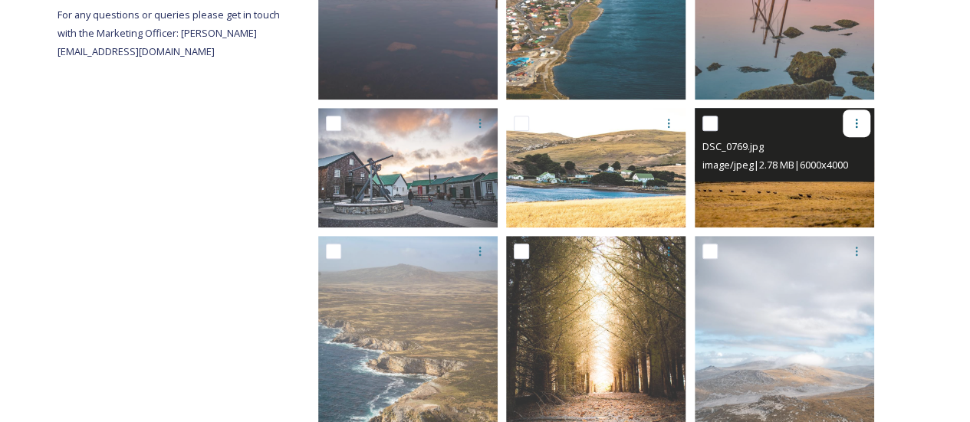
click at [855, 122] on icon at bounding box center [856, 123] width 12 height 12
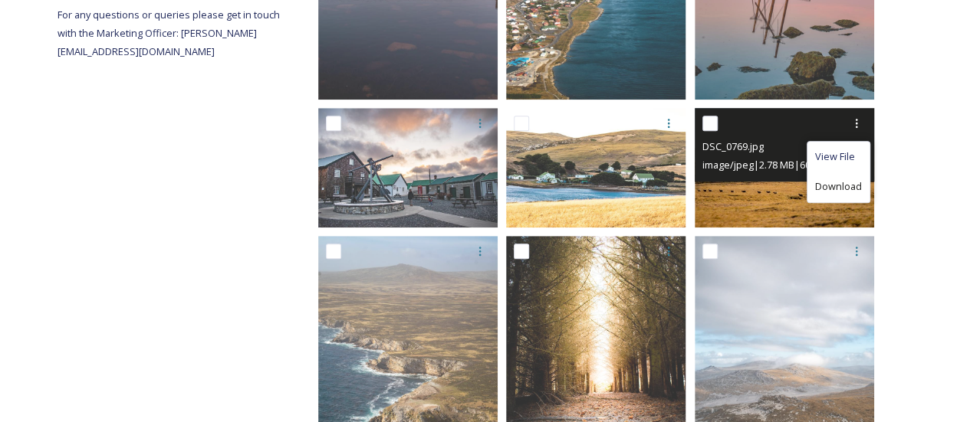
click at [823, 189] on span "Download" at bounding box center [838, 186] width 47 height 15
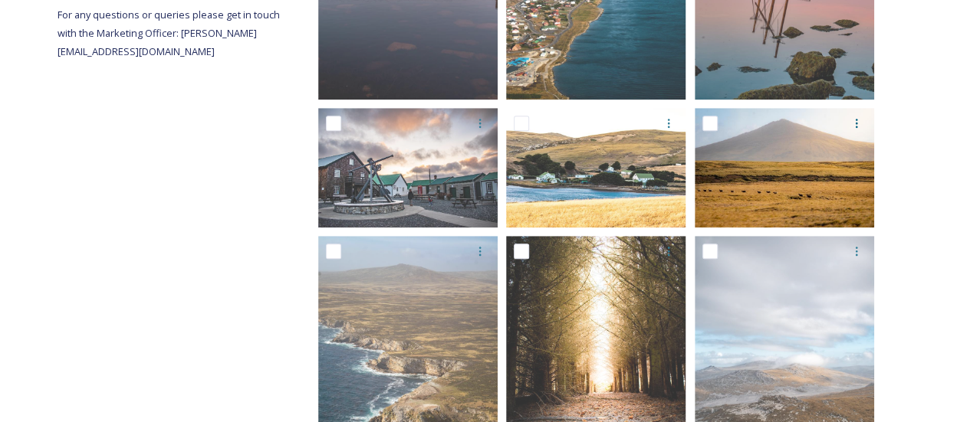
scroll to position [690, 0]
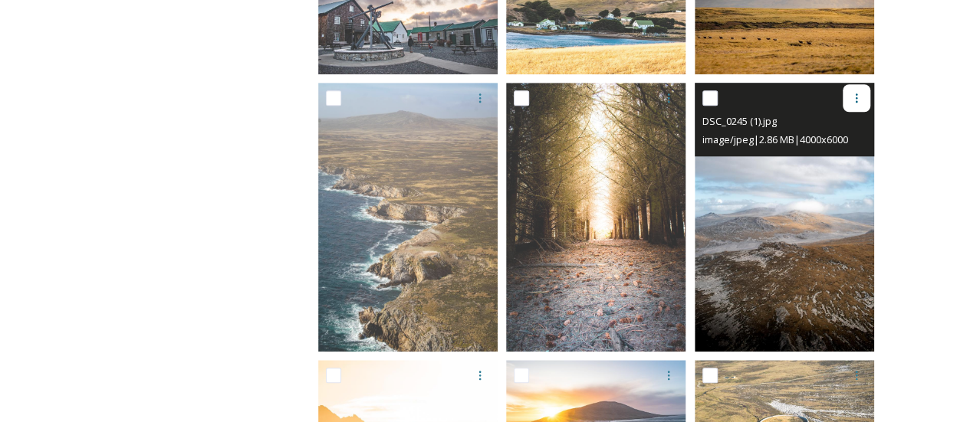
click at [862, 101] on div at bounding box center [857, 98] width 28 height 28
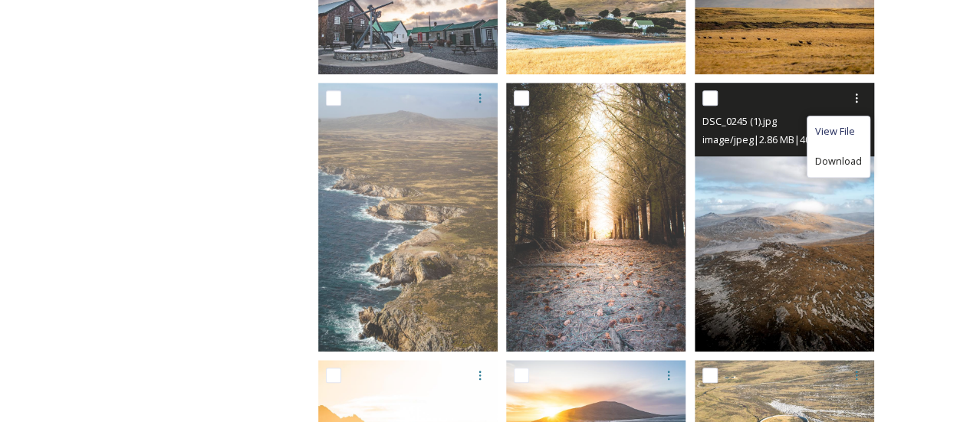
click at [846, 167] on span "Download" at bounding box center [838, 161] width 47 height 15
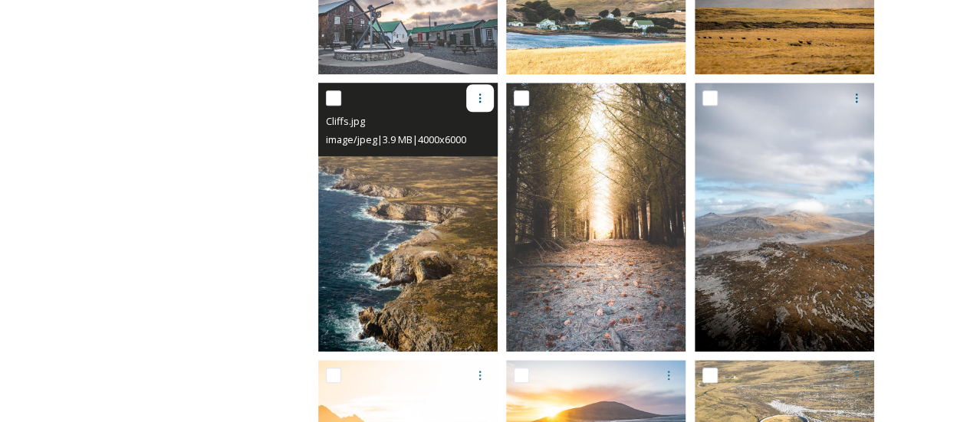
click at [481, 92] on icon at bounding box center [480, 98] width 12 height 12
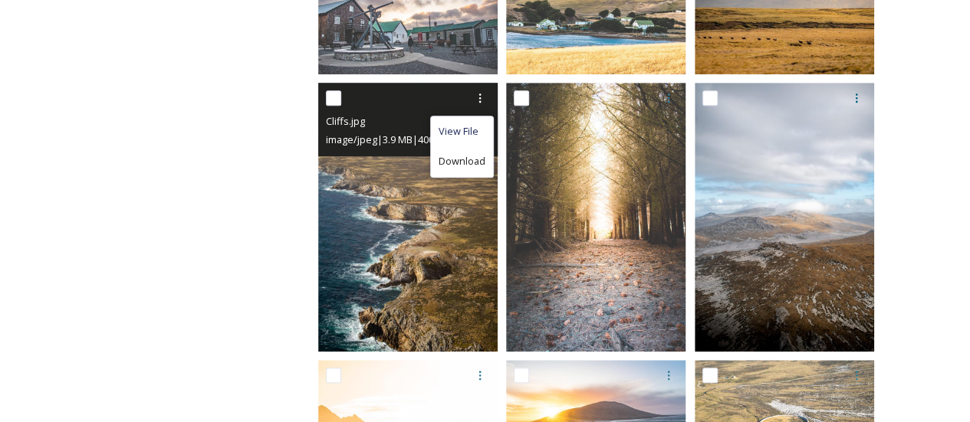
click at [462, 159] on span "Download" at bounding box center [462, 161] width 47 height 15
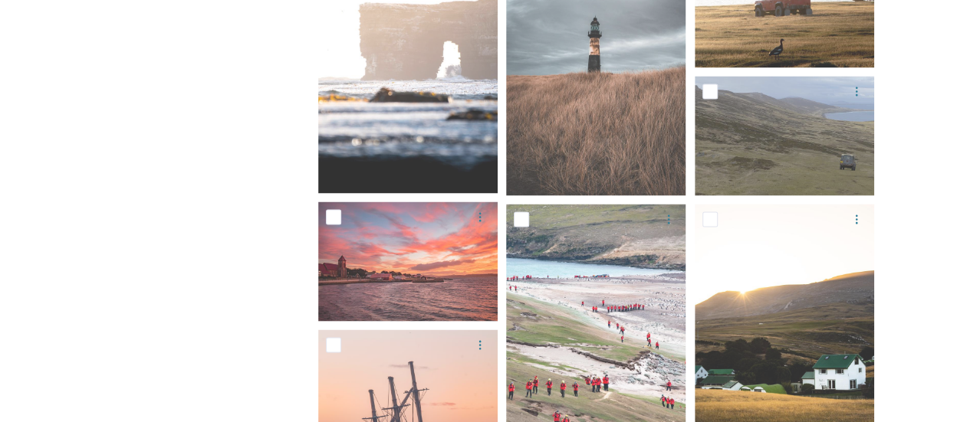
scroll to position [1457, 0]
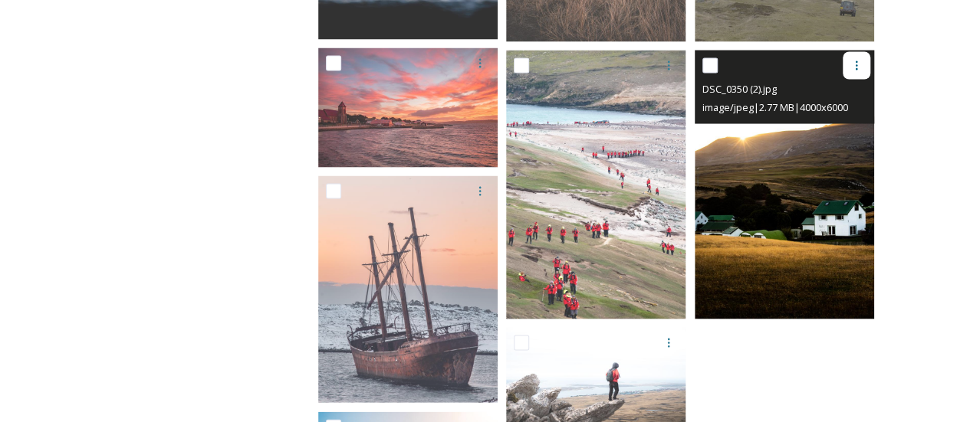
click at [854, 70] on icon at bounding box center [856, 66] width 12 height 12
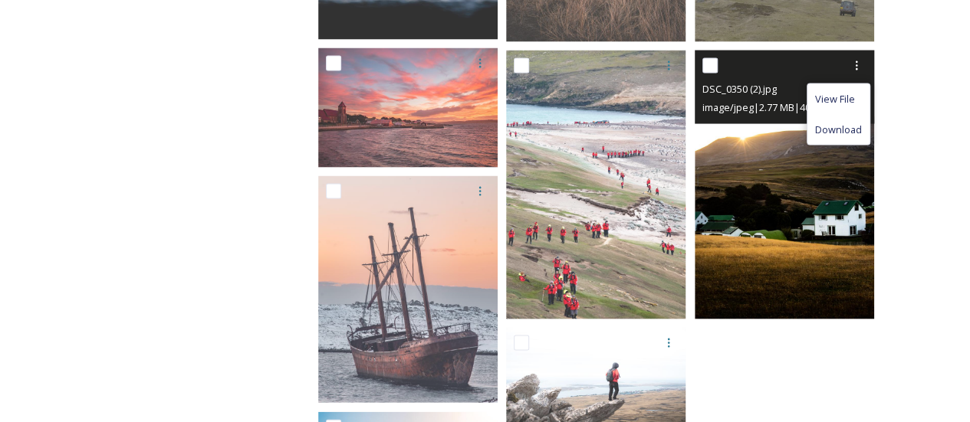
click at [838, 130] on span "Download" at bounding box center [838, 130] width 47 height 15
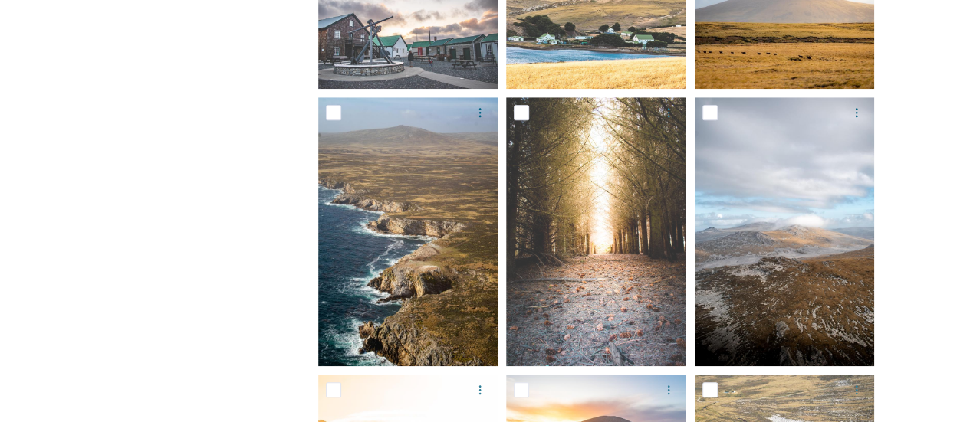
scroll to position [369, 0]
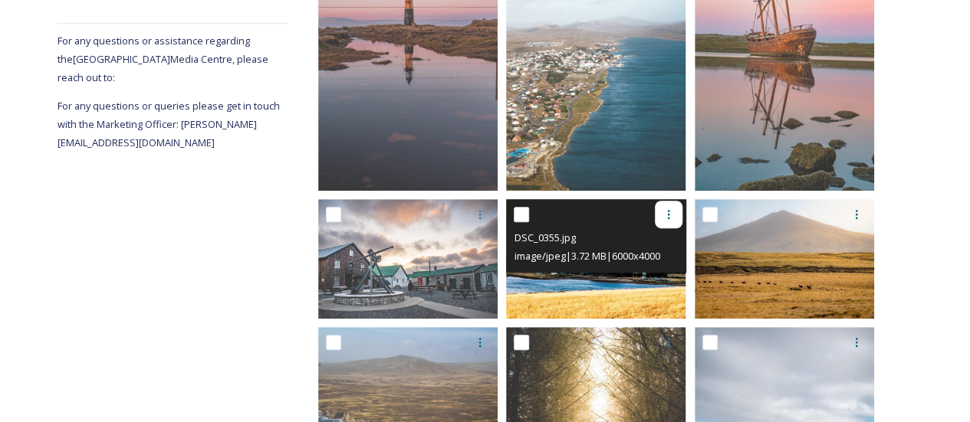
click at [662, 212] on div at bounding box center [669, 215] width 28 height 28
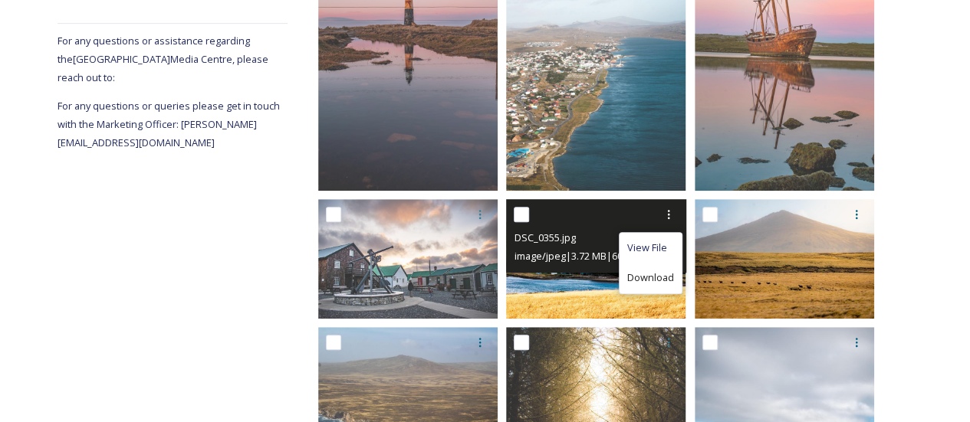
click at [642, 278] on span "Download" at bounding box center [650, 278] width 47 height 15
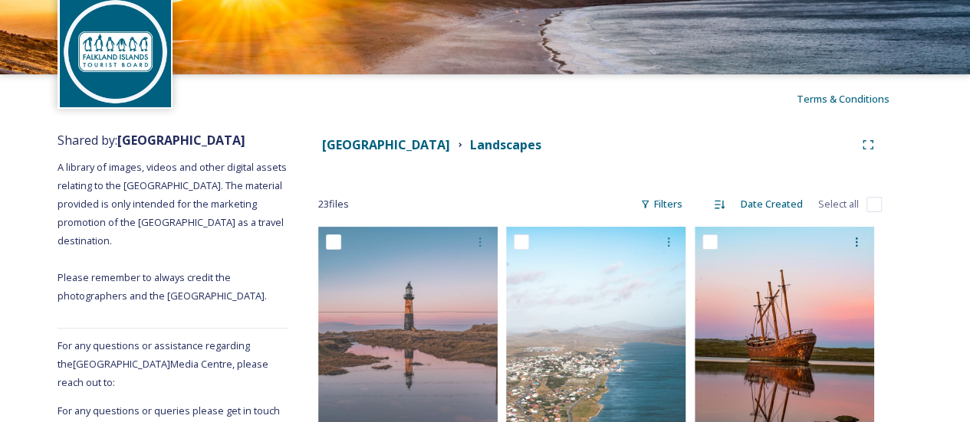
scroll to position [62, 0]
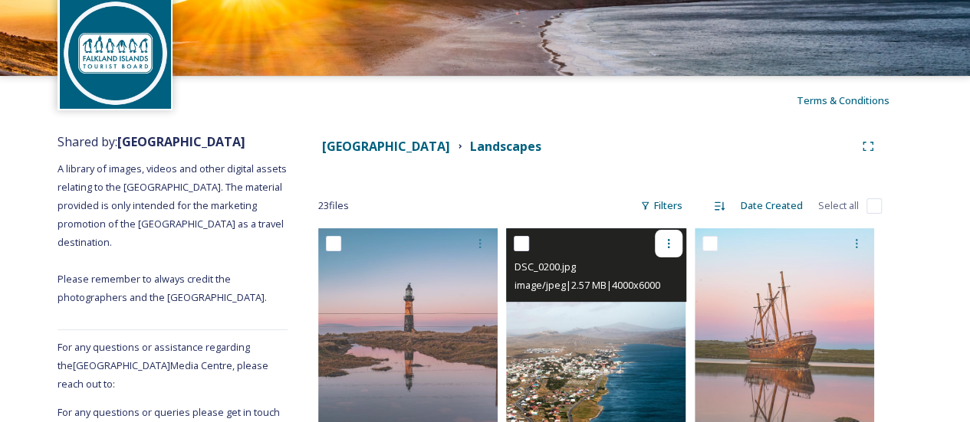
click at [655, 247] on div at bounding box center [669, 244] width 28 height 28
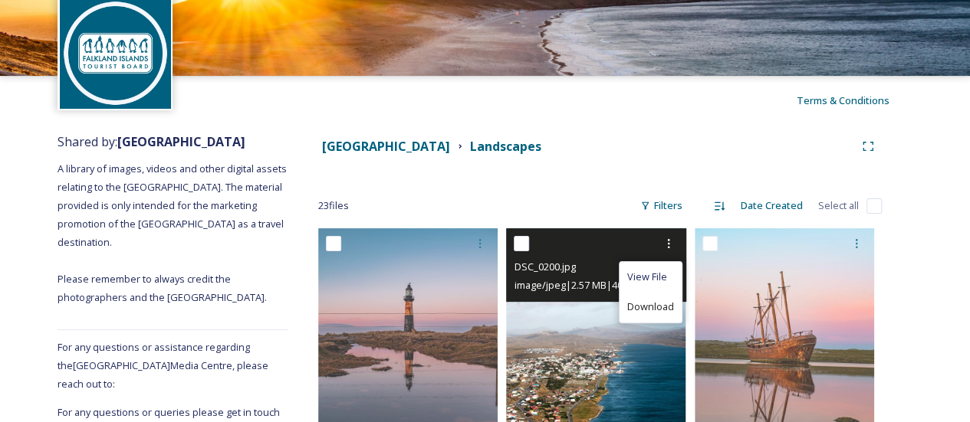
click at [657, 303] on span "Download" at bounding box center [650, 307] width 47 height 15
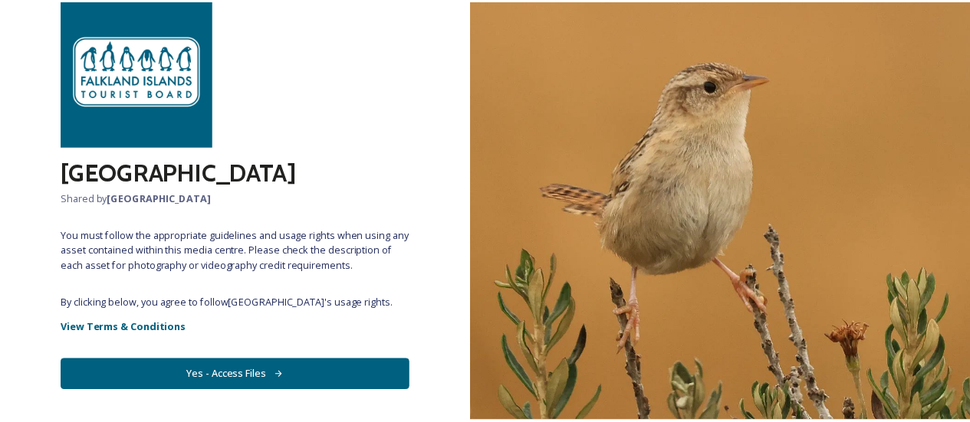
scroll to position [110, 0]
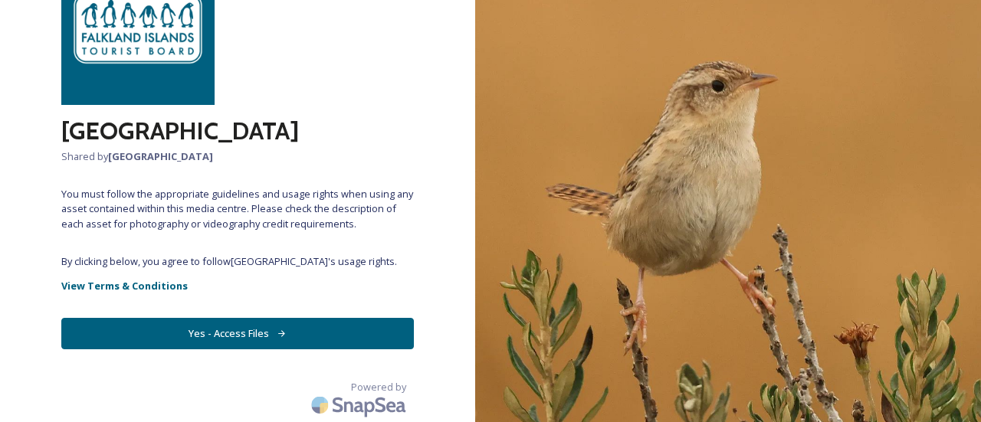
click at [251, 343] on button "Yes - Access Files" at bounding box center [237, 333] width 353 height 31
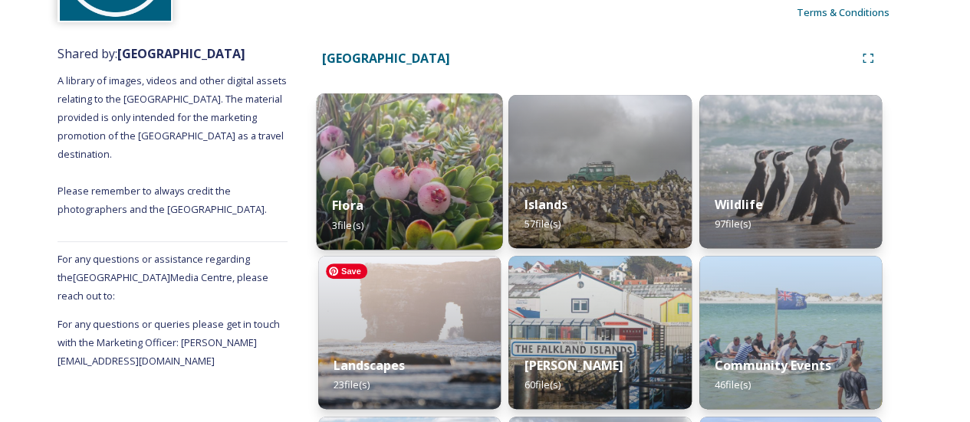
scroll to position [230, 0]
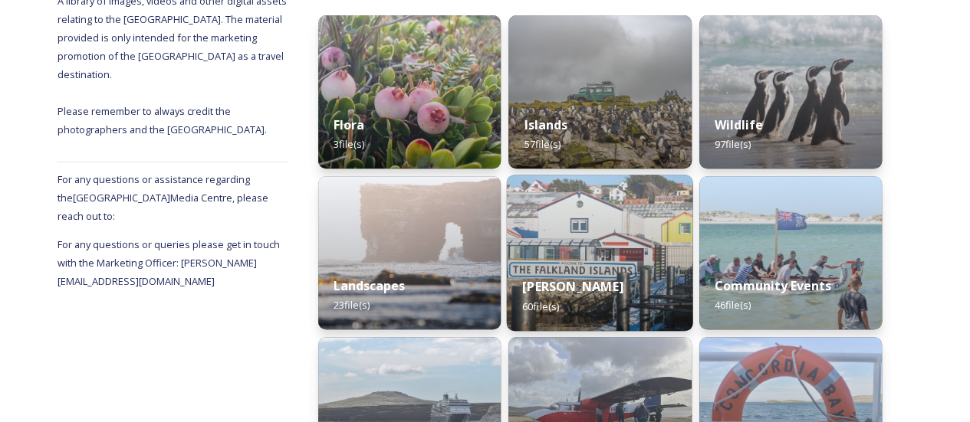
click at [545, 269] on div "[PERSON_NAME] 60 file(s)" at bounding box center [600, 296] width 186 height 70
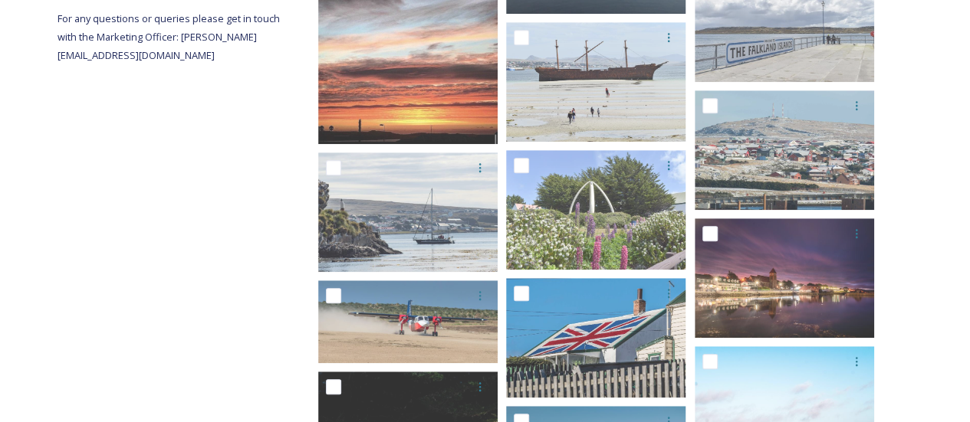
scroll to position [149, 0]
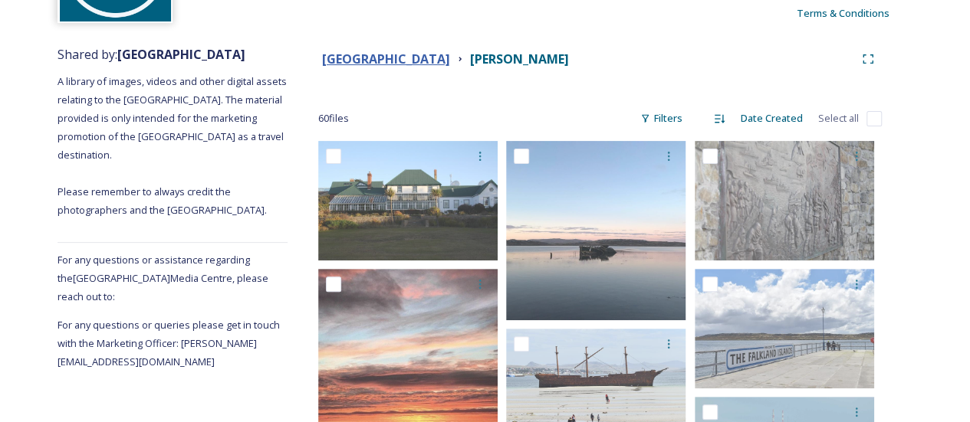
click at [450, 53] on strong "[GEOGRAPHIC_DATA]" at bounding box center [386, 59] width 128 height 17
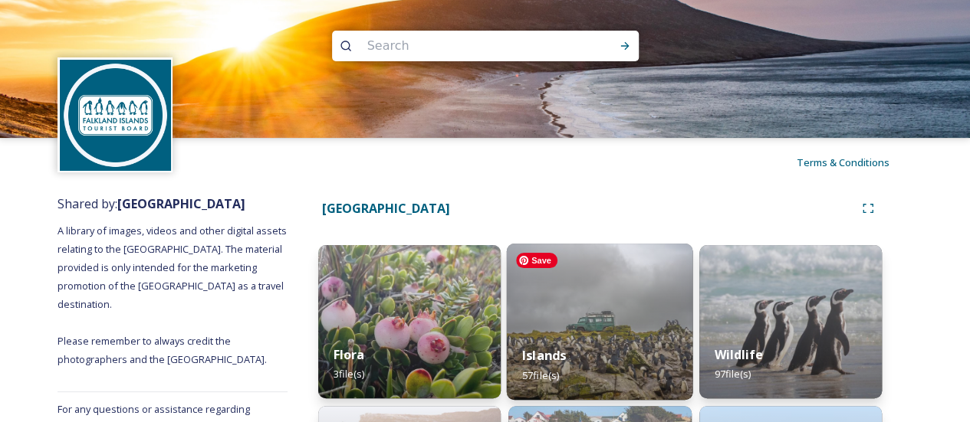
click at [545, 273] on img at bounding box center [600, 322] width 186 height 156
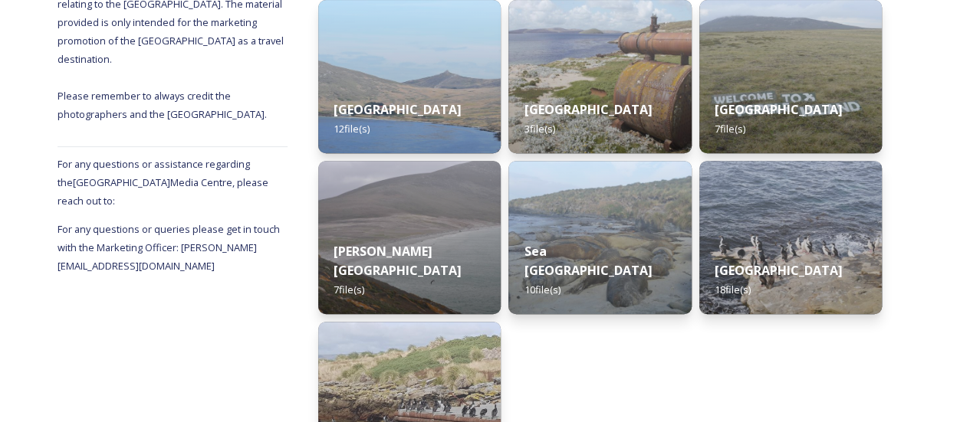
scroll to position [153, 0]
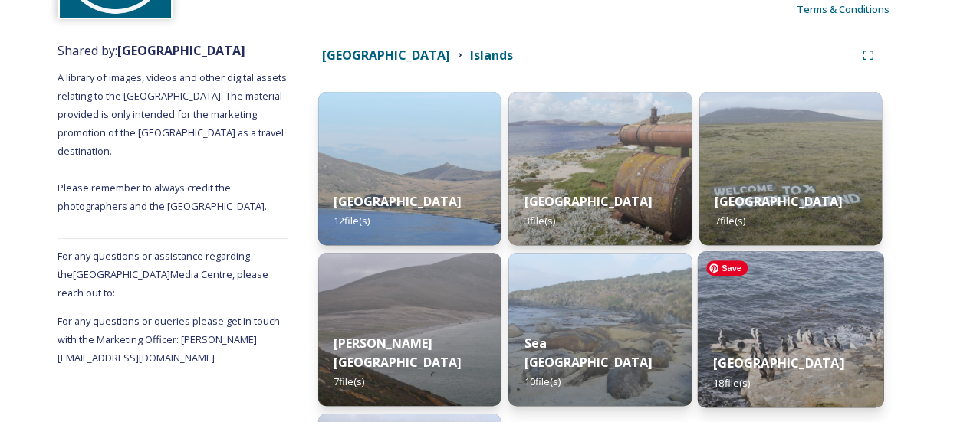
click at [817, 323] on img at bounding box center [790, 329] width 186 height 156
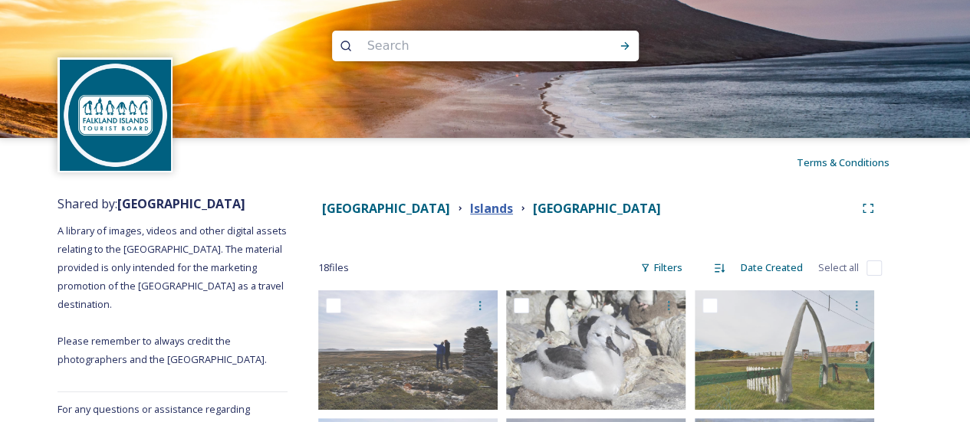
click at [513, 209] on strong "Islands" at bounding box center [491, 208] width 43 height 17
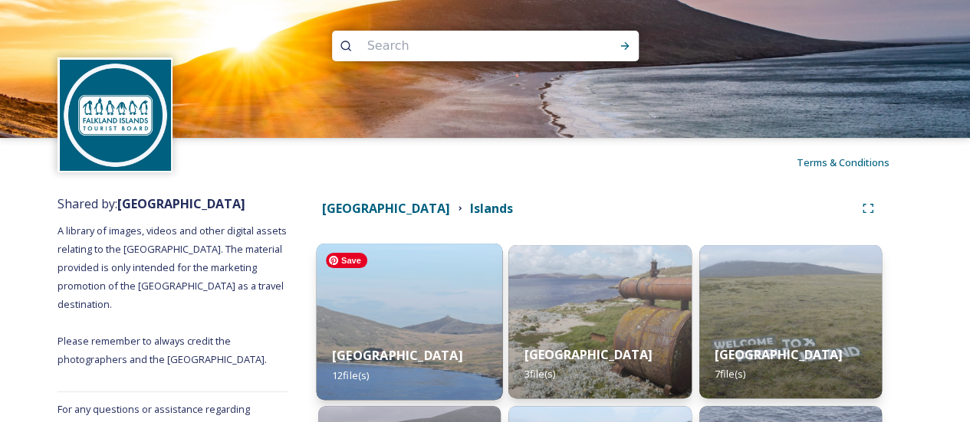
click at [396, 298] on img at bounding box center [410, 322] width 186 height 156
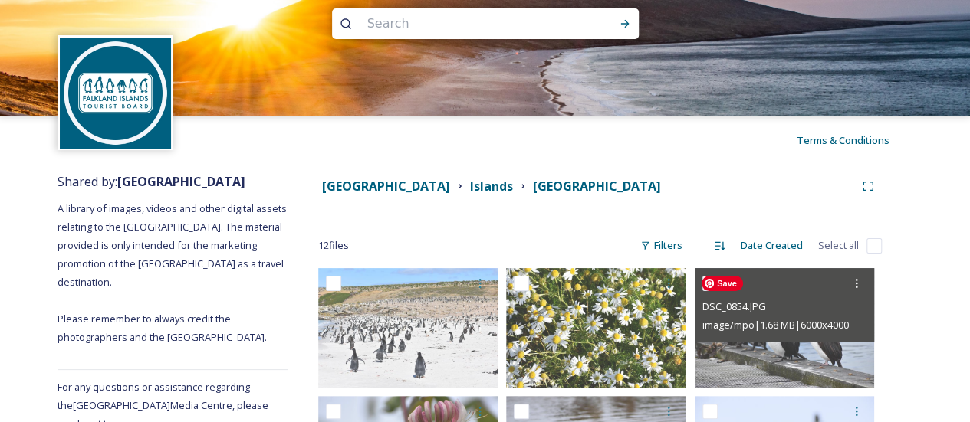
scroll to position [18, 0]
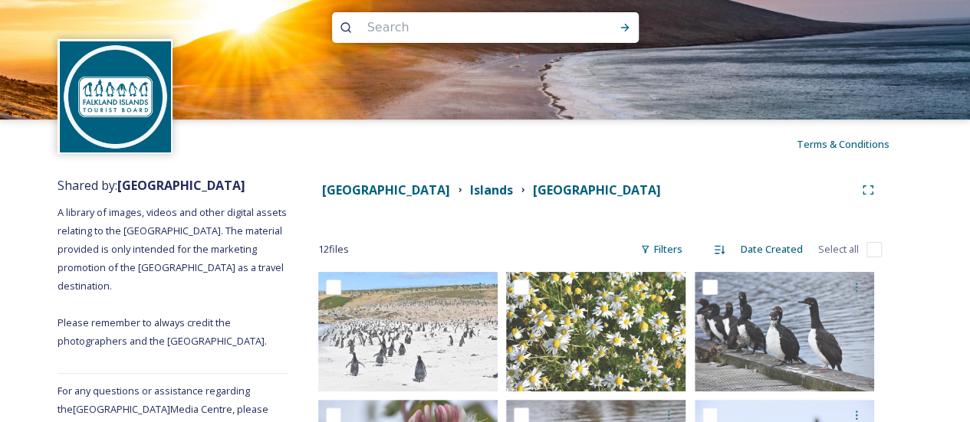
click at [513, 199] on div "Islands" at bounding box center [491, 190] width 43 height 19
click at [513, 188] on strong "Islands" at bounding box center [491, 190] width 43 height 17
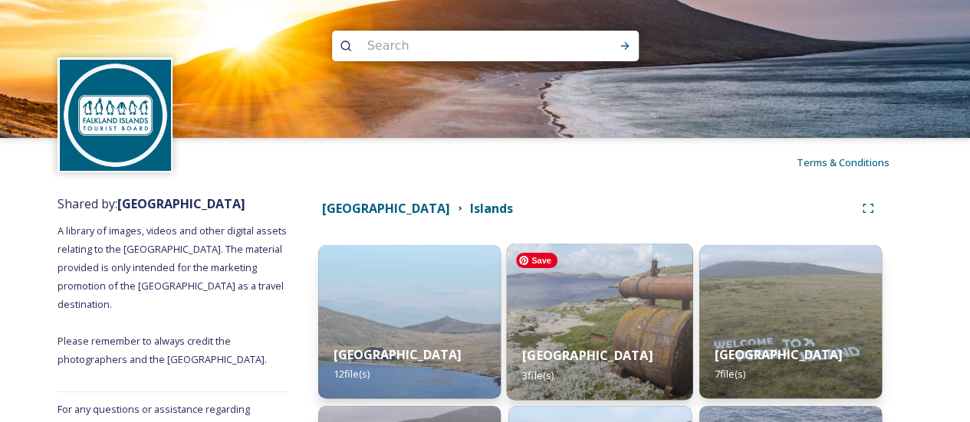
click at [577, 311] on img at bounding box center [600, 322] width 186 height 156
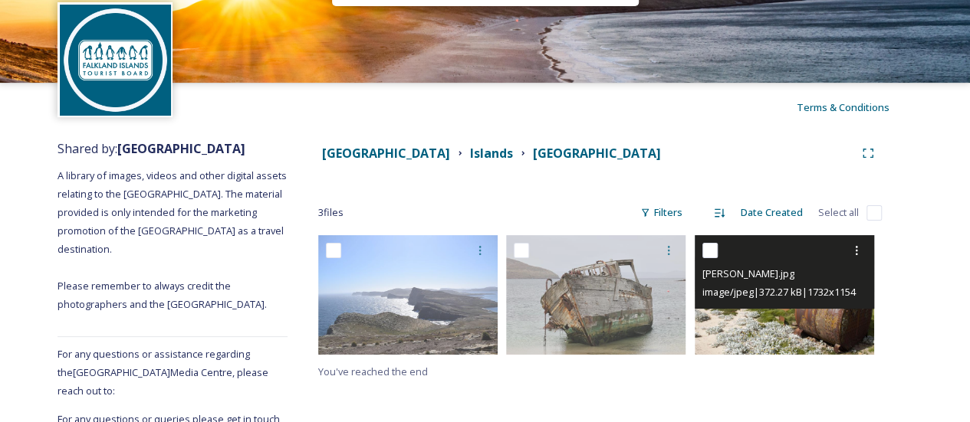
scroll to position [97, 0]
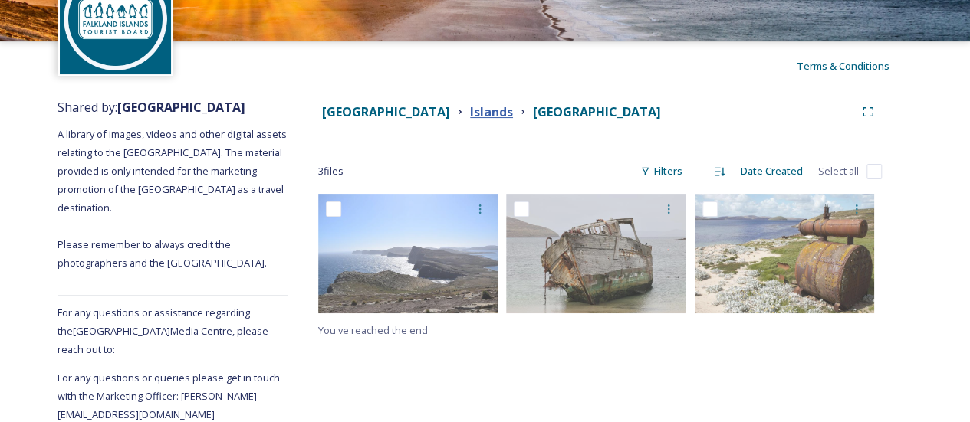
click at [513, 111] on strong "Islands" at bounding box center [491, 111] width 43 height 17
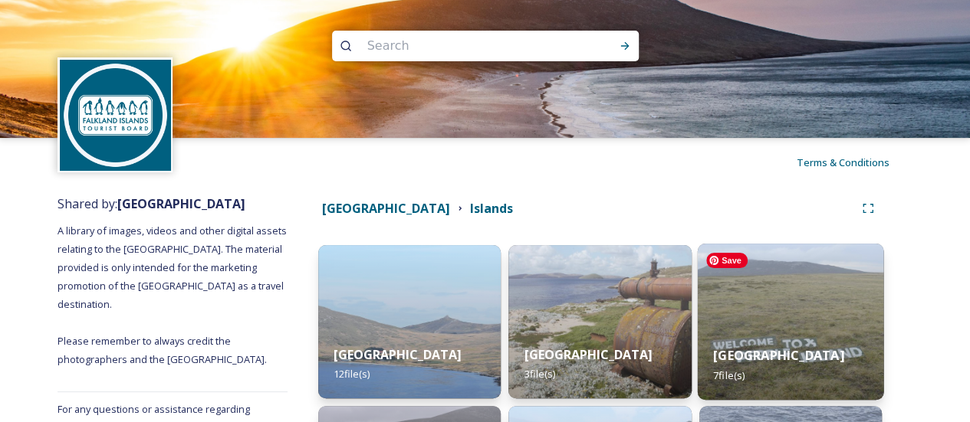
click at [750, 301] on img at bounding box center [790, 322] width 186 height 156
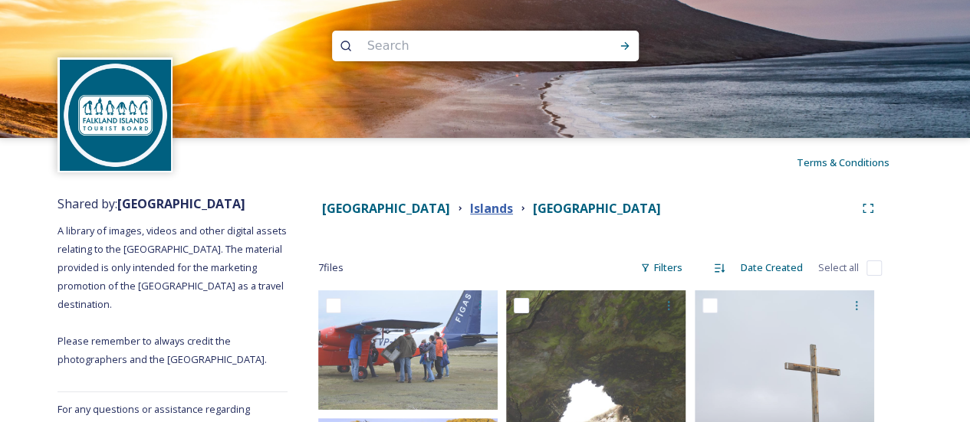
click at [513, 206] on strong "Islands" at bounding box center [491, 208] width 43 height 17
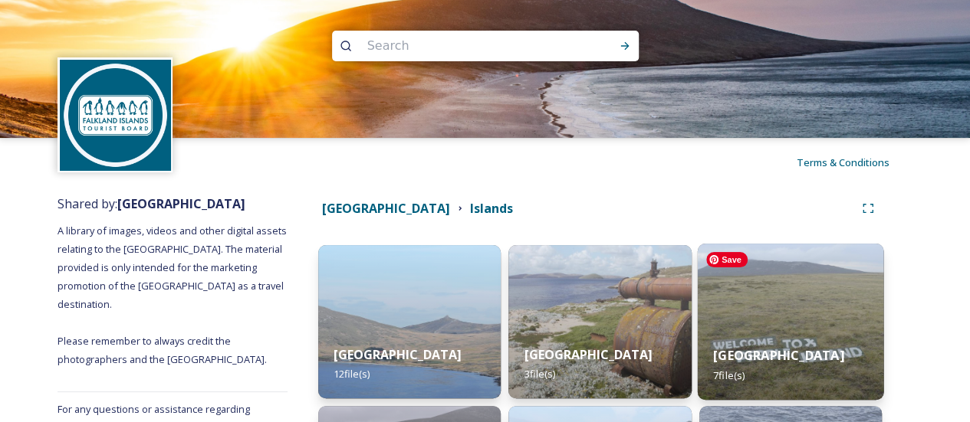
scroll to position [230, 0]
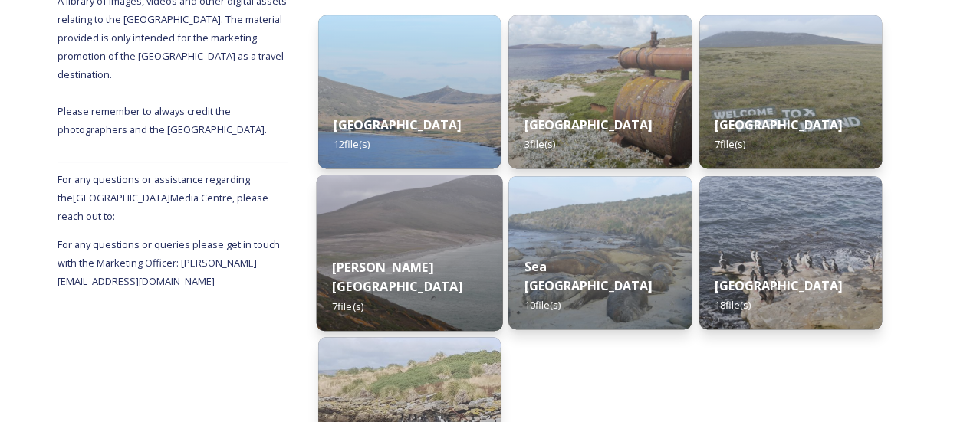
click at [396, 268] on div "Saunders Island 7 file(s)" at bounding box center [410, 286] width 186 height 89
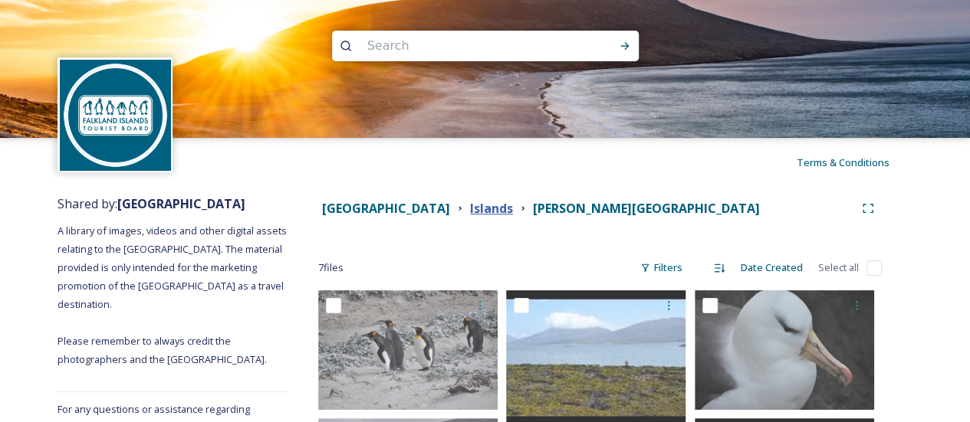
click at [513, 203] on strong "Islands" at bounding box center [491, 208] width 43 height 17
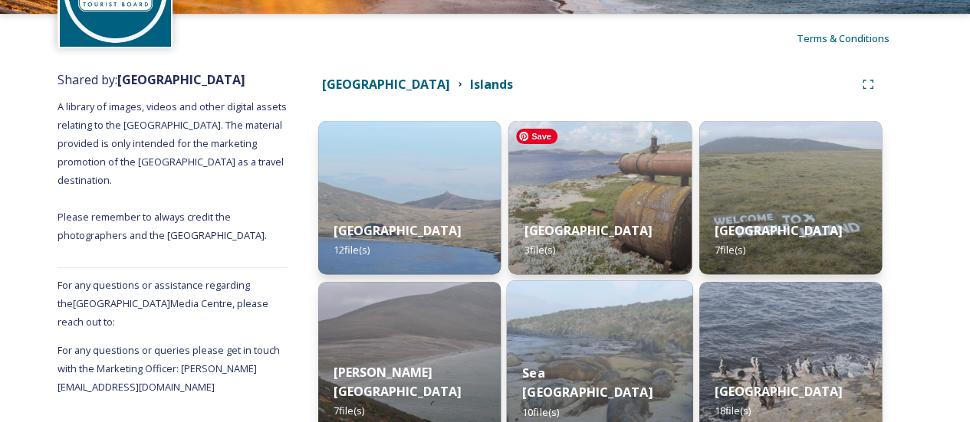
scroll to position [230, 0]
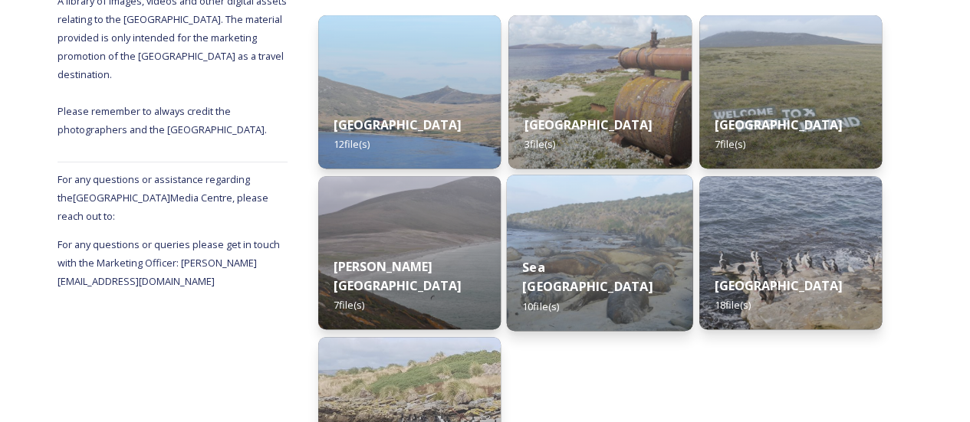
click at [563, 277] on div "Sea Lion Island 10 file(s)" at bounding box center [600, 286] width 186 height 89
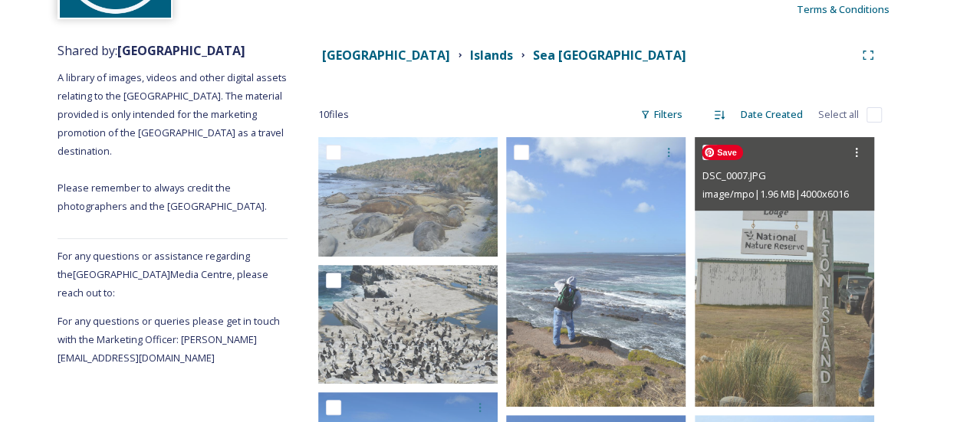
scroll to position [41, 0]
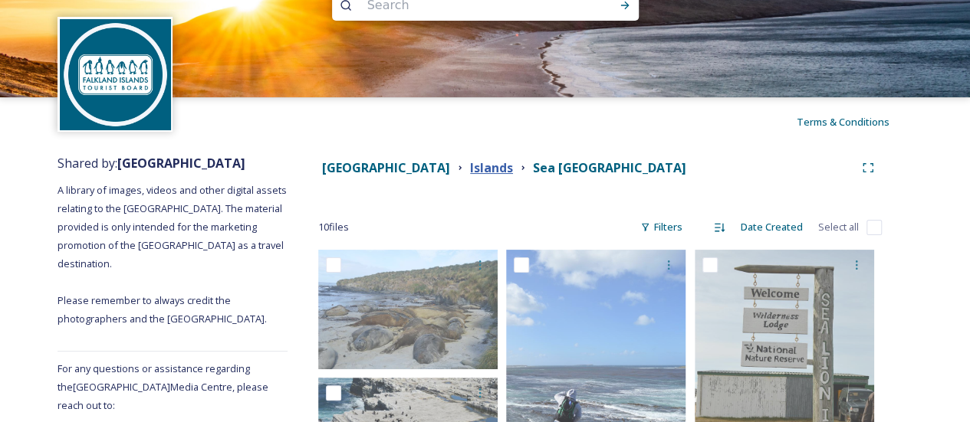
click at [513, 163] on strong "Islands" at bounding box center [491, 167] width 43 height 17
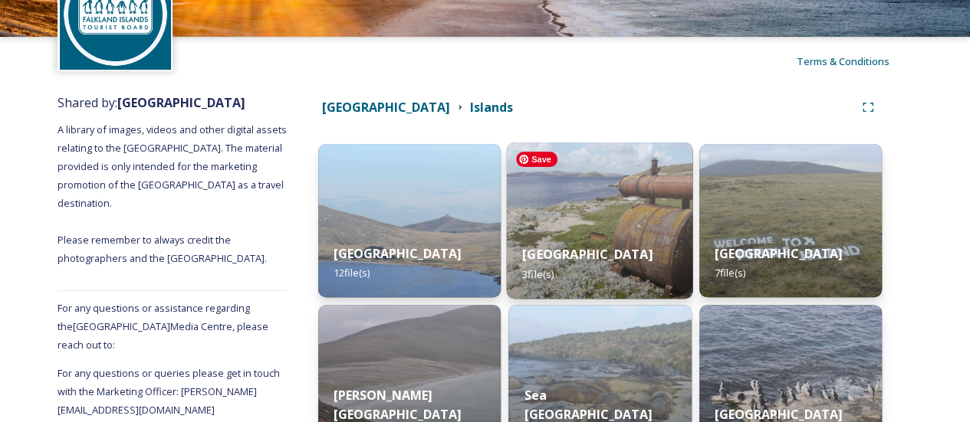
scroll to position [230, 0]
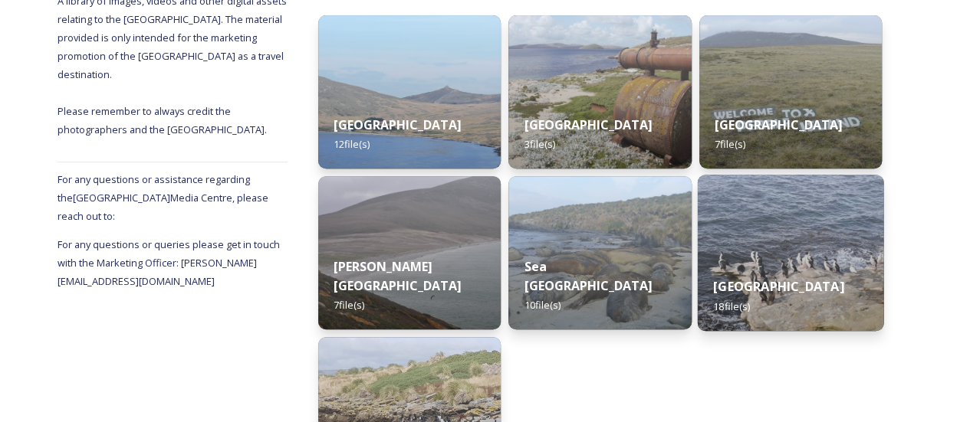
click at [792, 261] on div "Weddell Island 18 file(s)" at bounding box center [790, 296] width 186 height 70
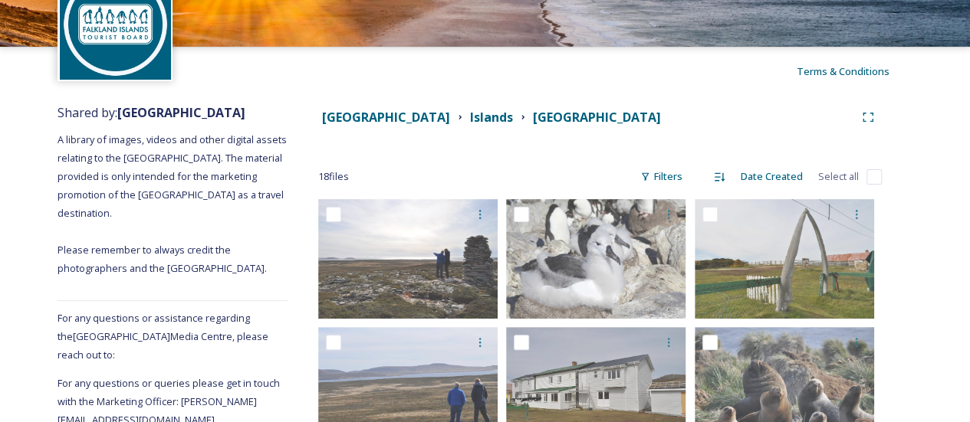
click at [533, 126] on div "Falkland Island Media Centre Islands Weddell Island" at bounding box center [599, 117] width 563 height 28
click at [513, 120] on strong "Islands" at bounding box center [491, 117] width 43 height 17
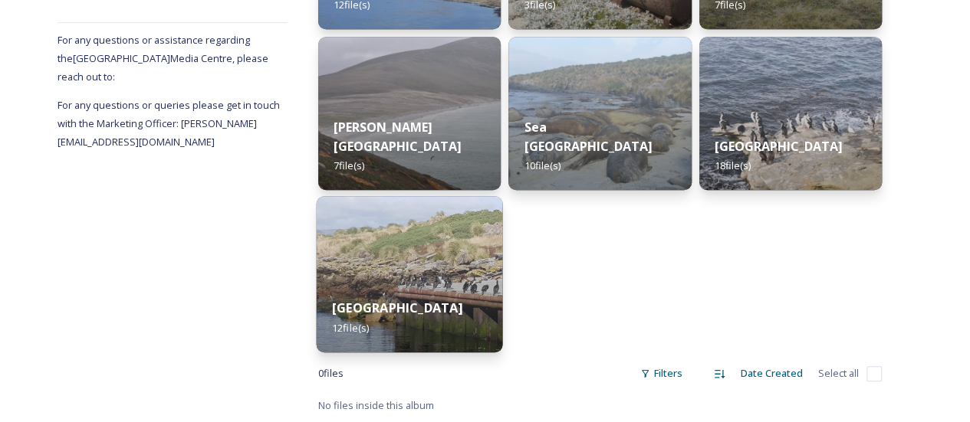
click at [367, 309] on strong "[GEOGRAPHIC_DATA]" at bounding box center [397, 308] width 130 height 17
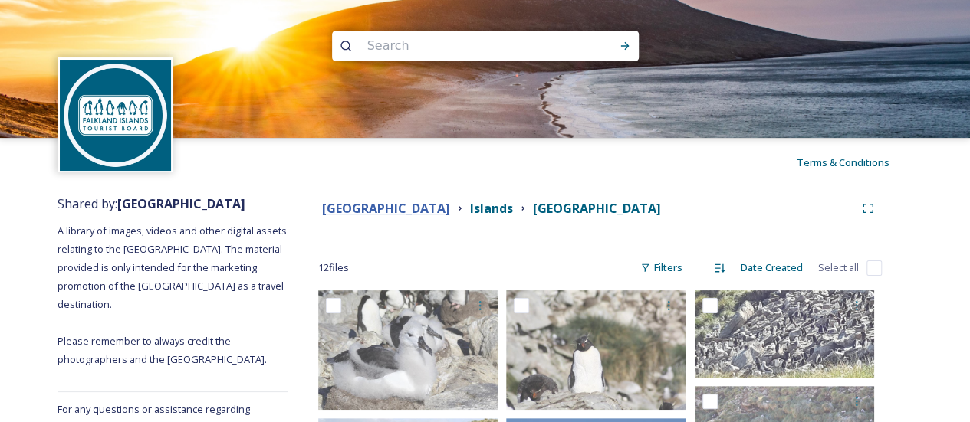
click at [450, 208] on strong "[GEOGRAPHIC_DATA]" at bounding box center [386, 208] width 128 height 17
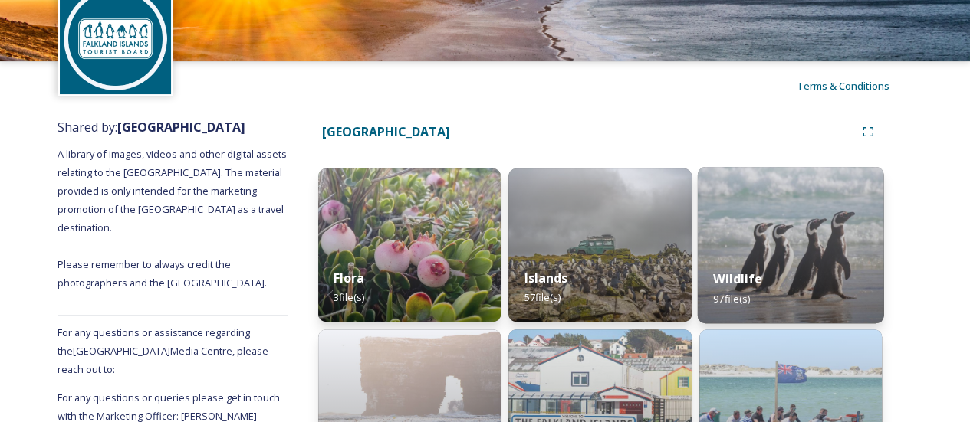
click at [724, 278] on strong "Wildlife" at bounding box center [737, 279] width 49 height 17
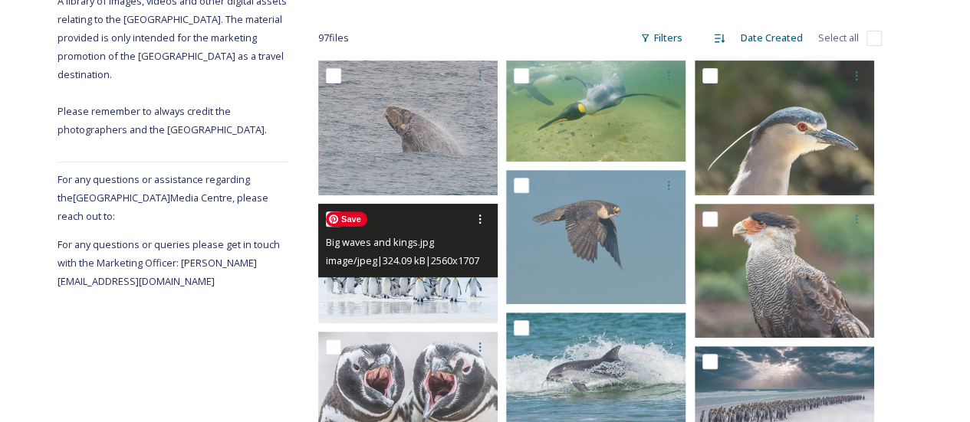
click at [405, 298] on img at bounding box center [407, 264] width 179 height 120
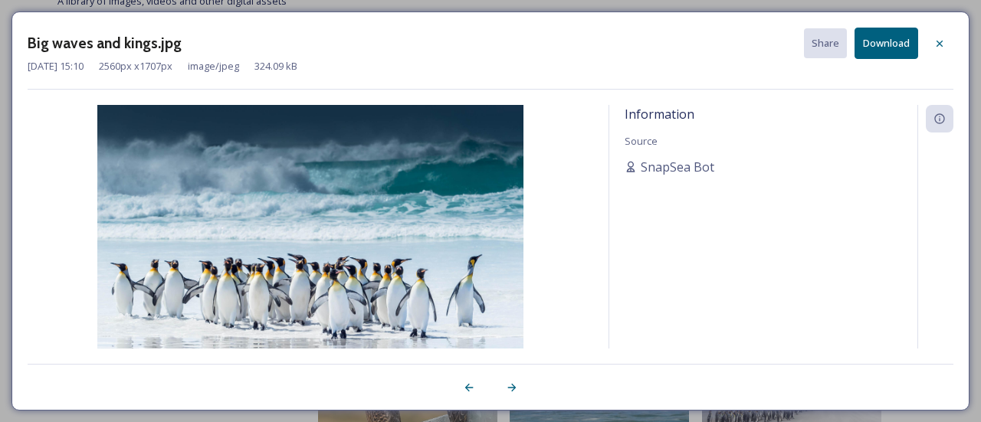
click at [949, 38] on div at bounding box center [940, 44] width 28 height 28
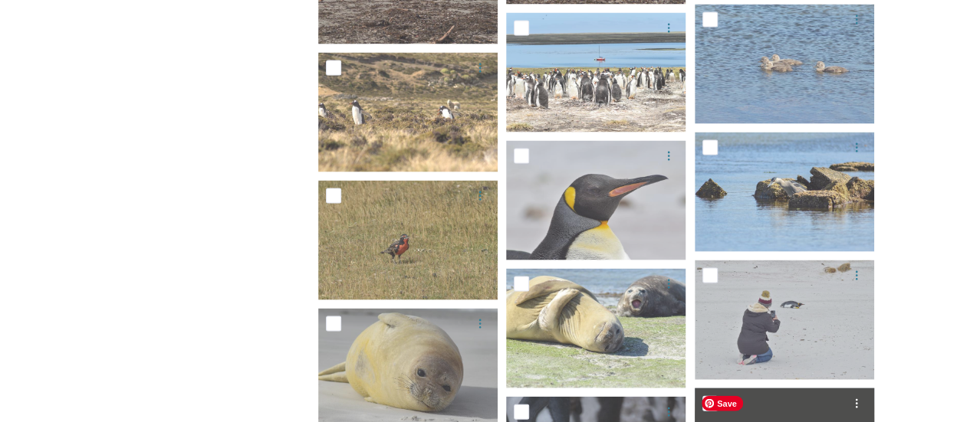
scroll to position [2300, 0]
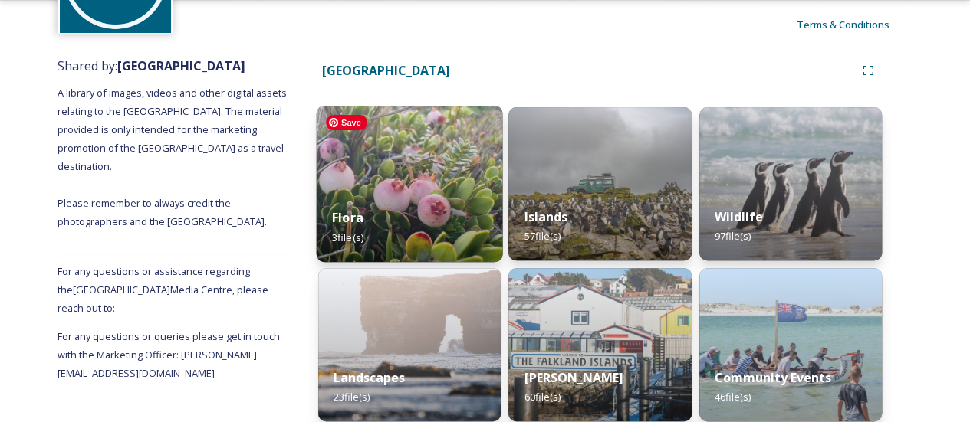
scroll to position [307, 0]
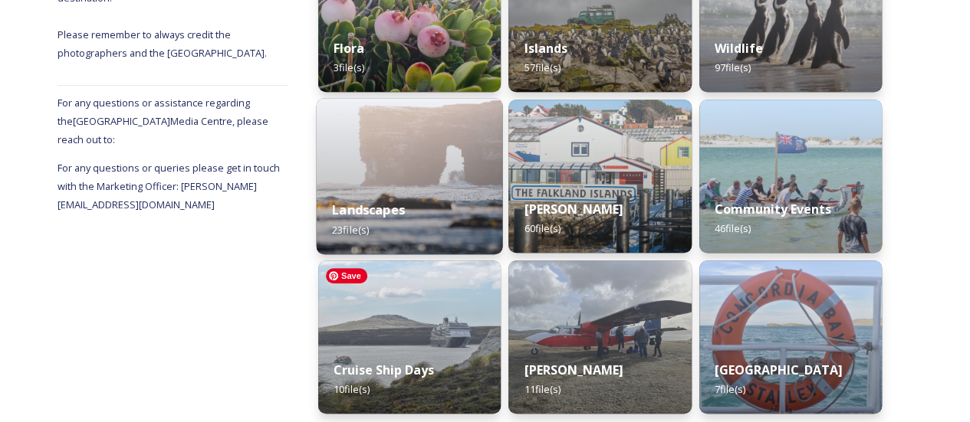
click at [385, 200] on div "Landscapes 23 file(s)" at bounding box center [410, 220] width 186 height 70
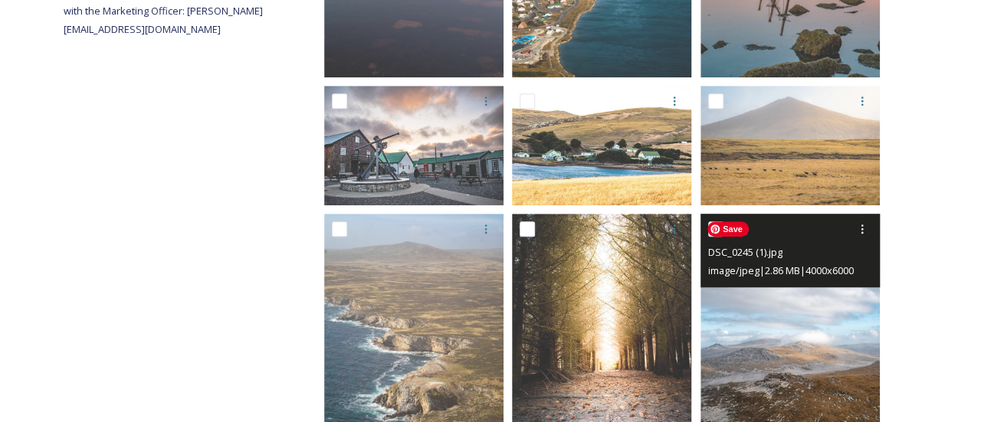
scroll to position [460, 0]
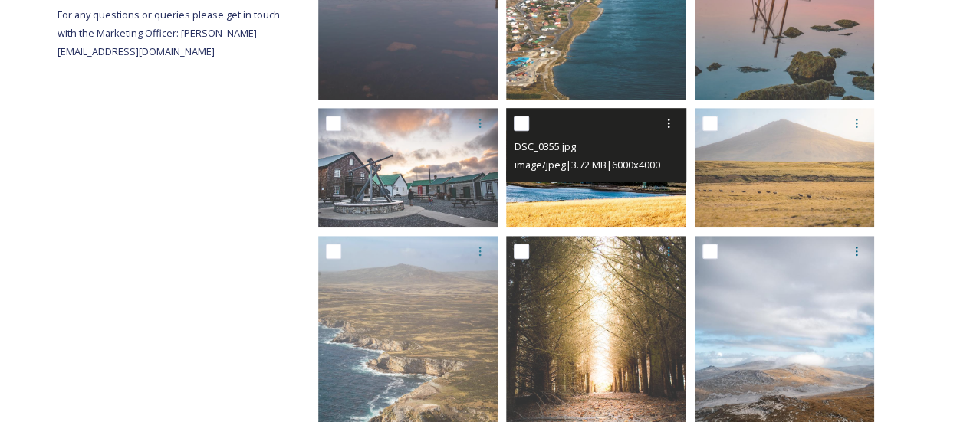
click at [606, 173] on div "image/jpeg | 3.72 MB | 6000 x 4000" at bounding box center [598, 165] width 168 height 18
click at [583, 206] on img at bounding box center [595, 168] width 179 height 120
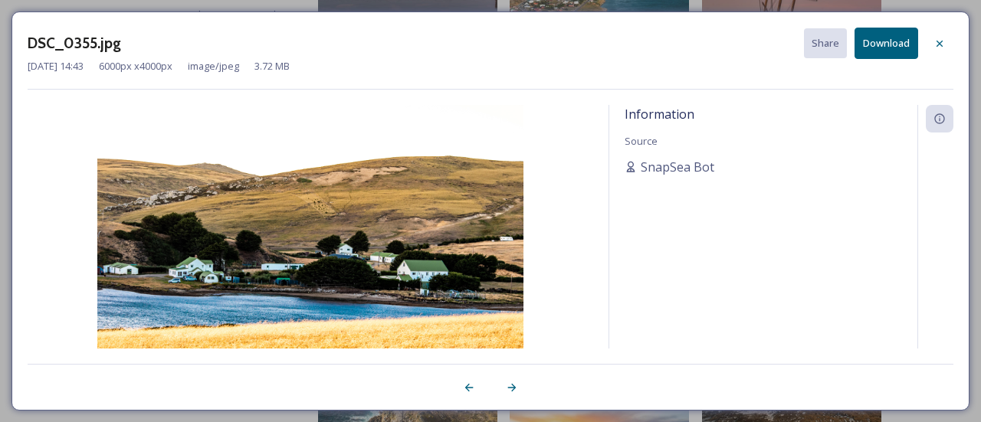
click at [938, 44] on icon at bounding box center [940, 43] width 6 height 6
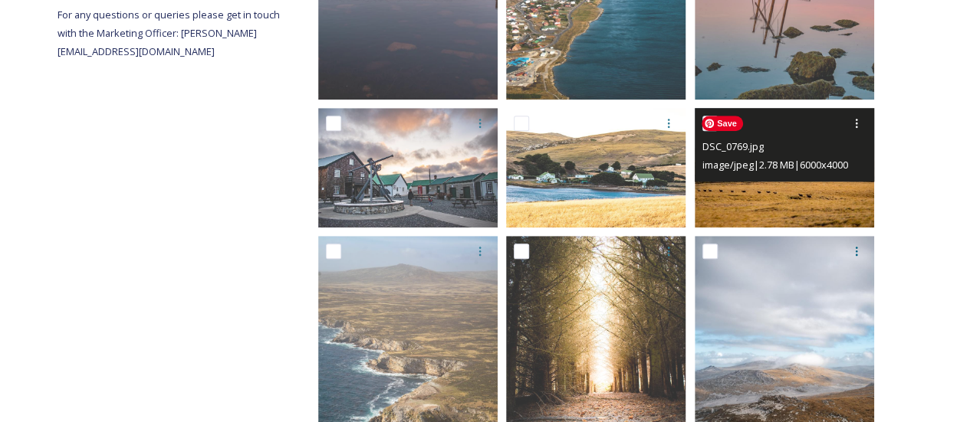
click at [826, 156] on div "image/jpeg | 2.78 MB | 6000 x 4000" at bounding box center [786, 165] width 168 height 18
click at [725, 203] on img at bounding box center [784, 168] width 179 height 120
